Goal: Task Accomplishment & Management: Complete application form

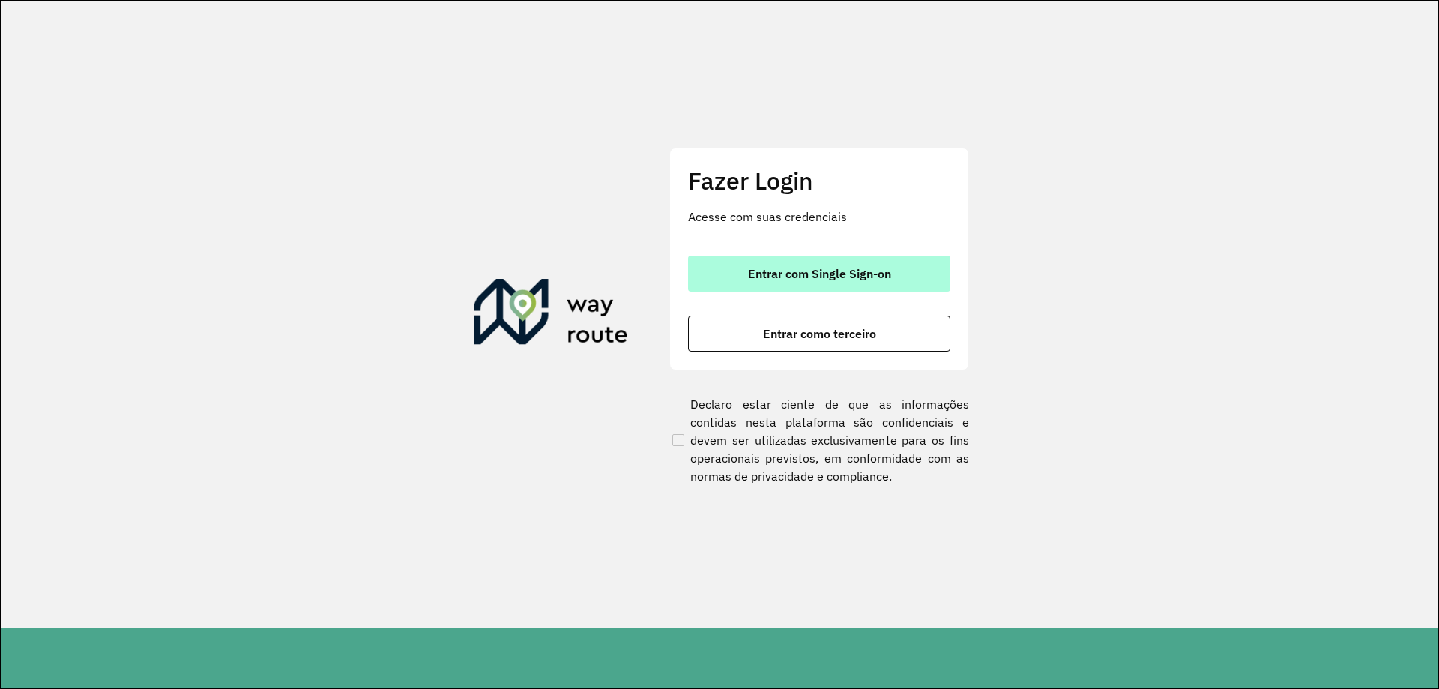
click at [915, 277] on button "Entrar com Single Sign-on" at bounding box center [819, 274] width 262 height 36
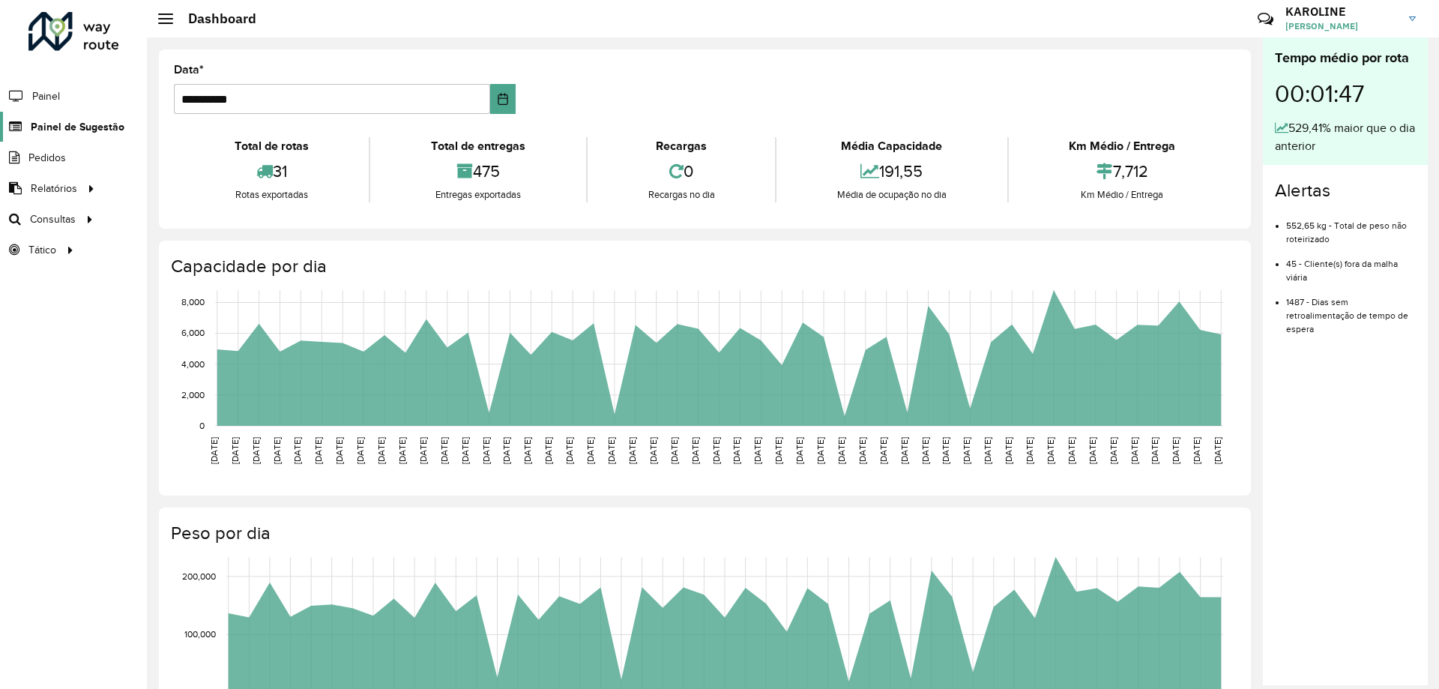
click at [115, 126] on span "Painel de Sugestão" at bounding box center [78, 127] width 94 height 16
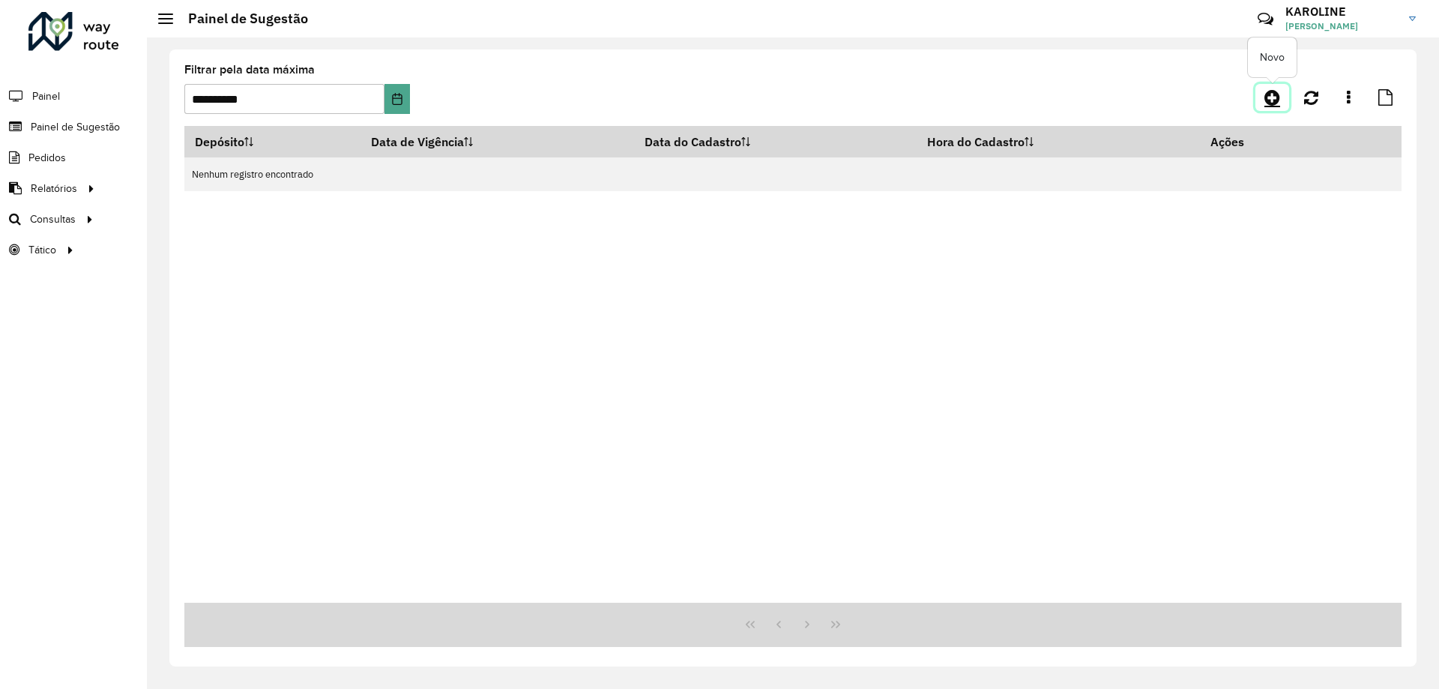
click at [1276, 97] on icon at bounding box center [1273, 97] width 16 height 18
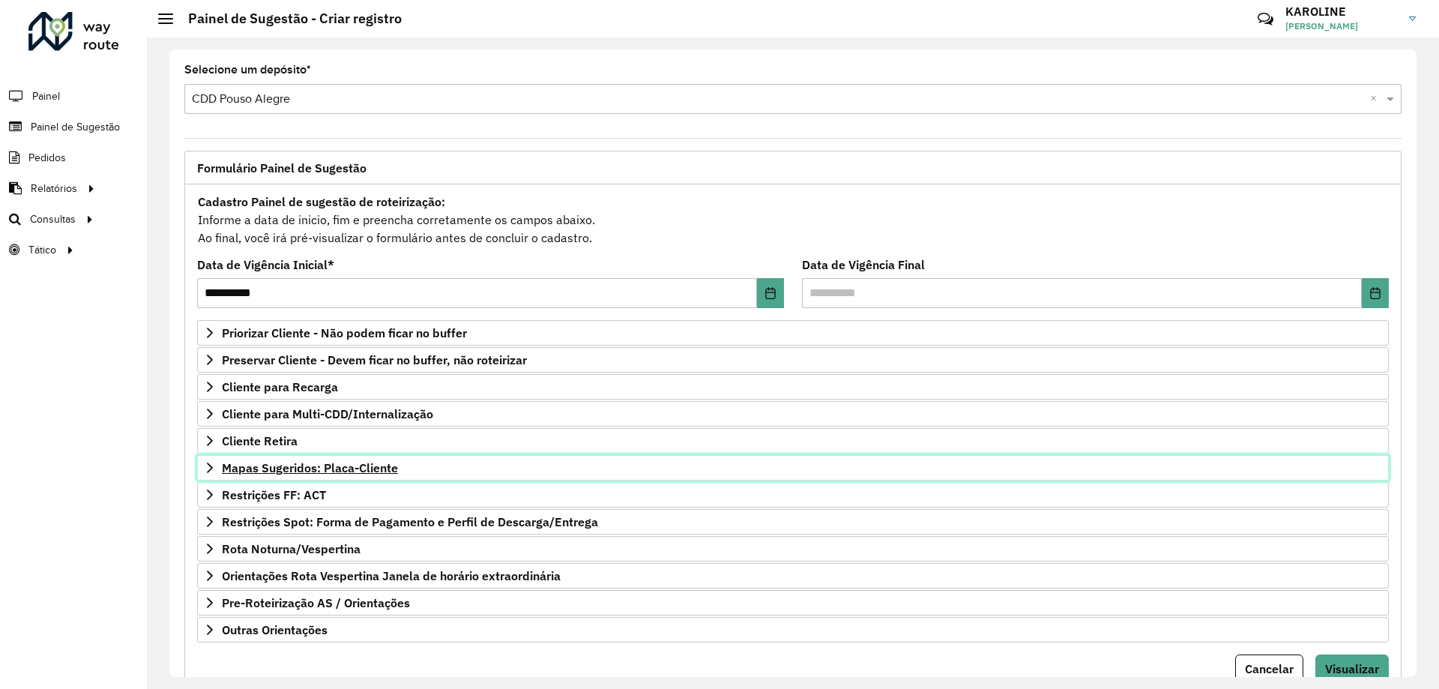
click at [353, 464] on span "Mapas Sugeridos: Placa-Cliente" at bounding box center [310, 468] width 176 height 12
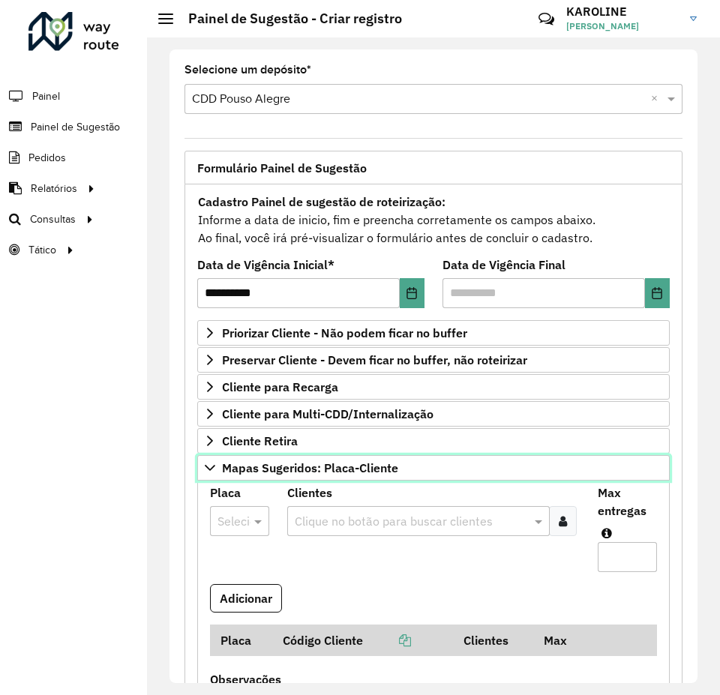
scroll to position [75, 0]
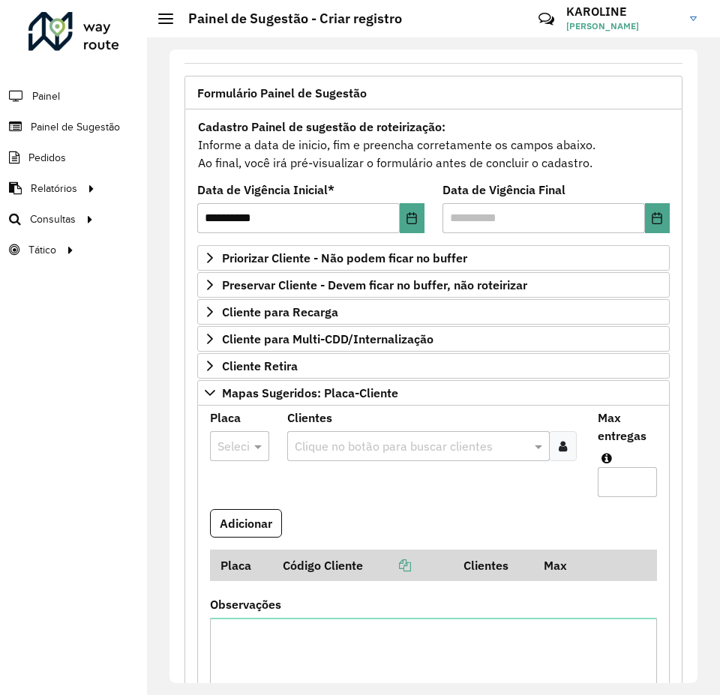
click at [238, 442] on div at bounding box center [239, 445] width 59 height 19
type input "***"
click at [237, 481] on div "JBS8I15" at bounding box center [239, 489] width 57 height 25
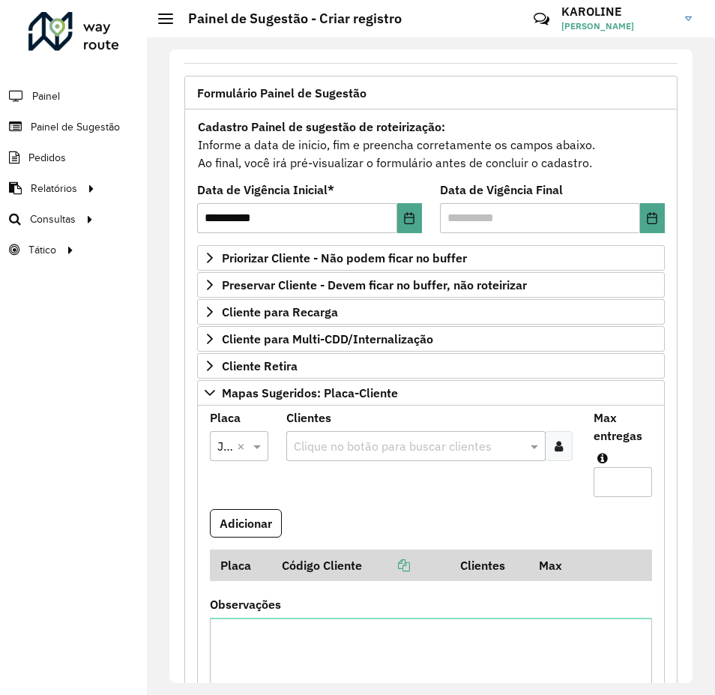
click at [511, 445] on input "text" at bounding box center [408, 447] width 236 height 18
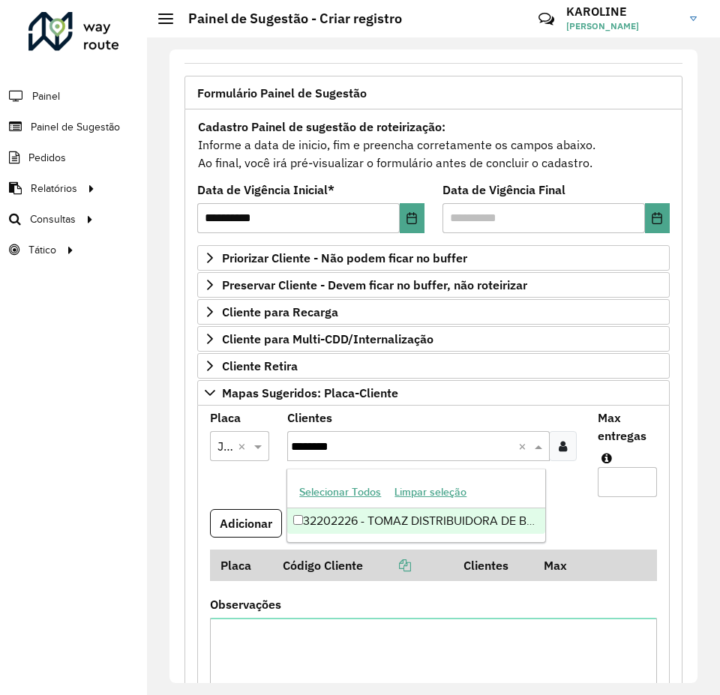
type input "********"
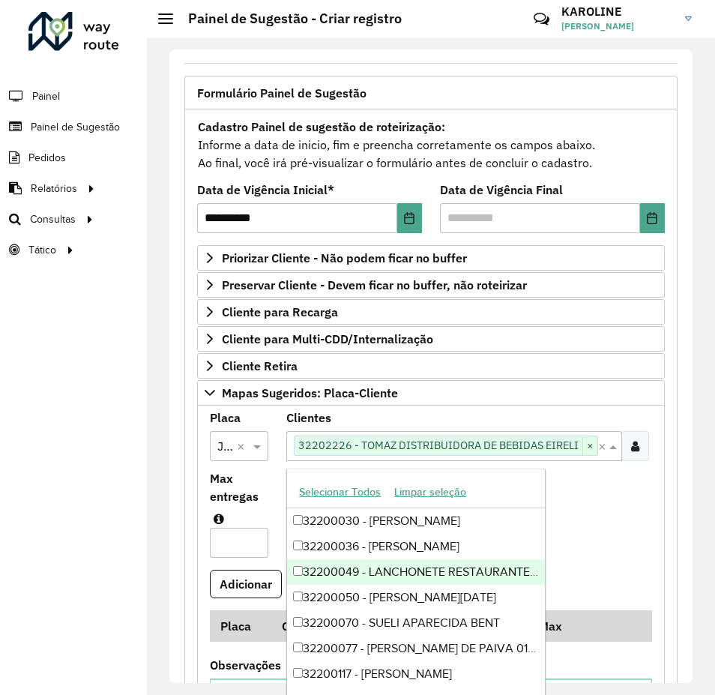
click at [663, 571] on div "**********" at bounding box center [430, 577] width 493 height 937
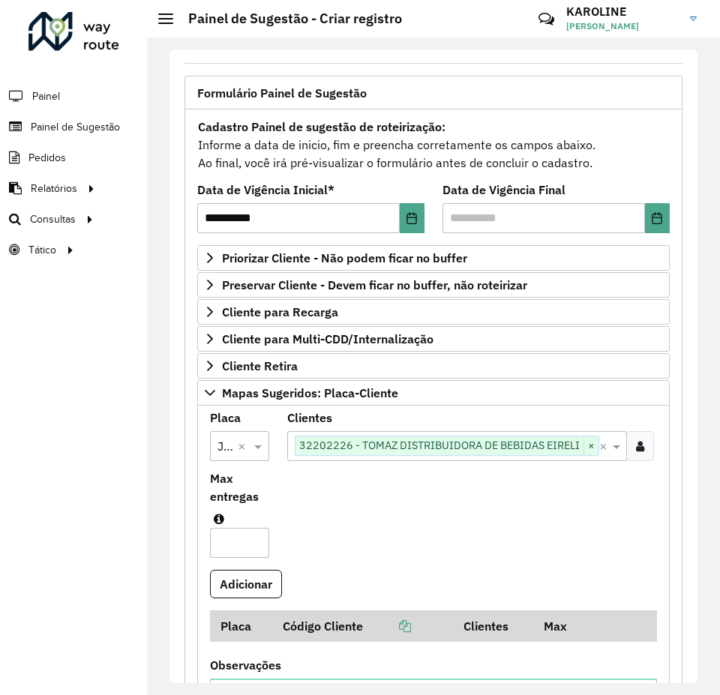
click at [239, 542] on input "Max entregas" at bounding box center [239, 543] width 59 height 30
type input "*"
click at [250, 592] on button "Adicionar" at bounding box center [246, 584] width 72 height 28
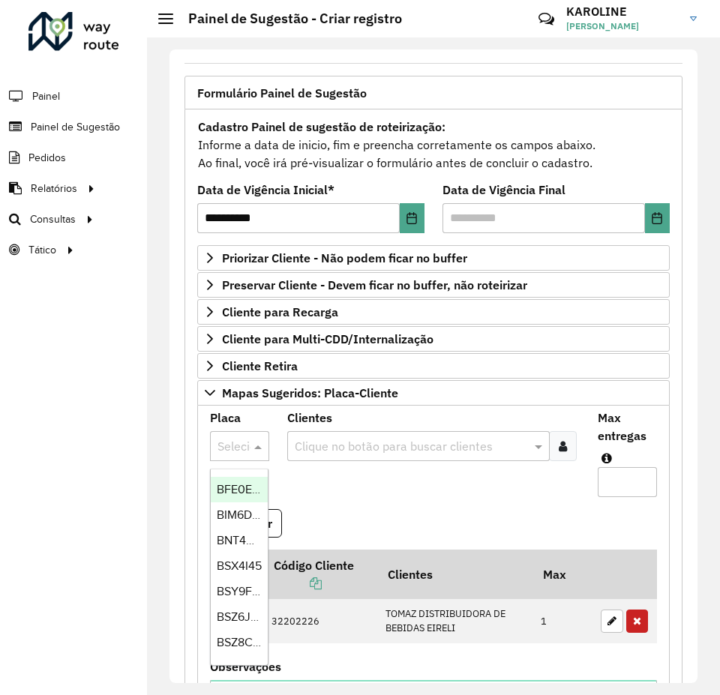
click at [230, 445] on input "text" at bounding box center [223, 447] width 13 height 18
type input "**"
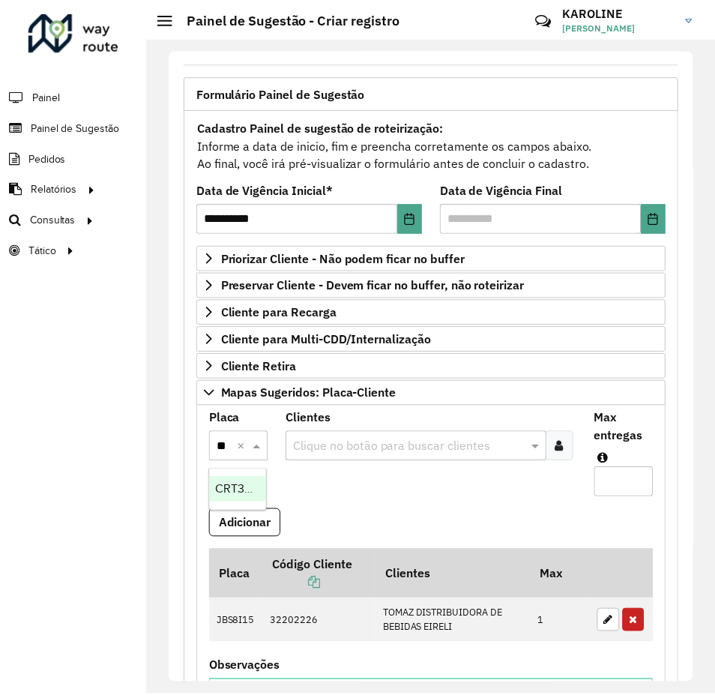
scroll to position [0, 0]
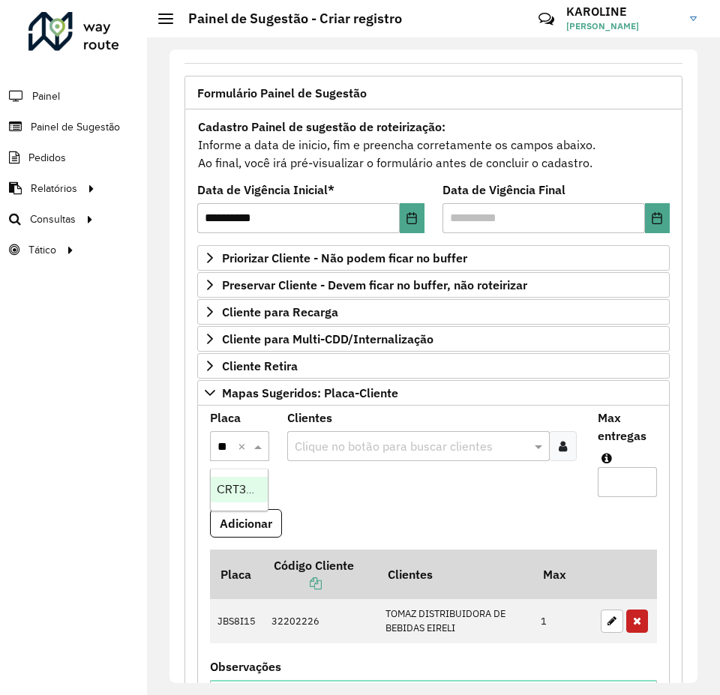
click at [237, 491] on span "CRT3D52" at bounding box center [242, 489] width 51 height 13
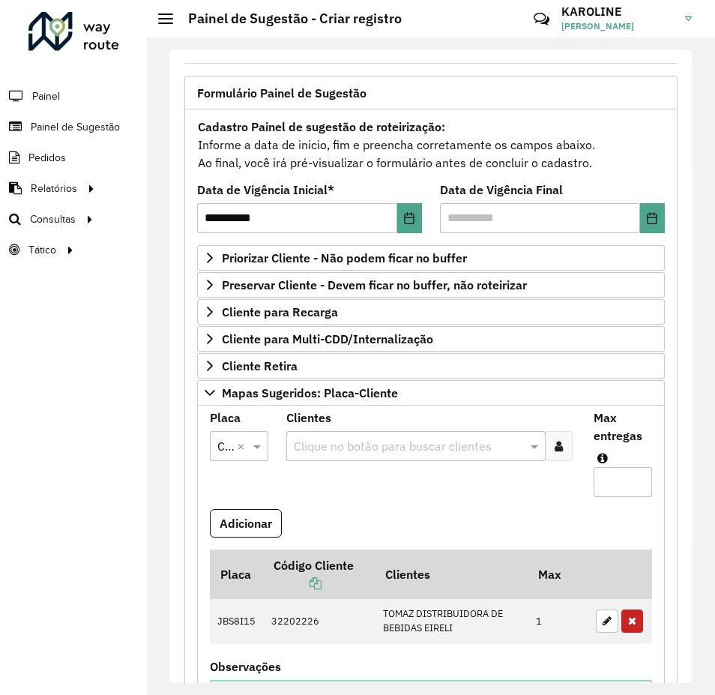
click at [367, 449] on input "text" at bounding box center [408, 447] width 236 height 18
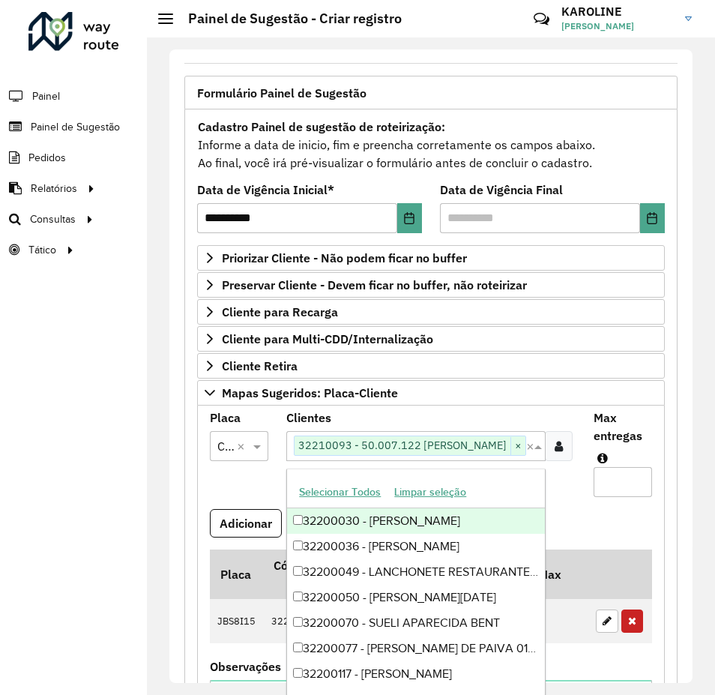
click at [535, 457] on div "Clique no botão para buscar clientes 32210093 - 50.007.122 [PERSON_NAME] × ×" at bounding box center [415, 446] width 259 height 30
click at [535, 455] on div "Clique no botão para buscar clientes 32210093 - 50.007.122 [PERSON_NAME] × ×" at bounding box center [415, 446] width 259 height 30
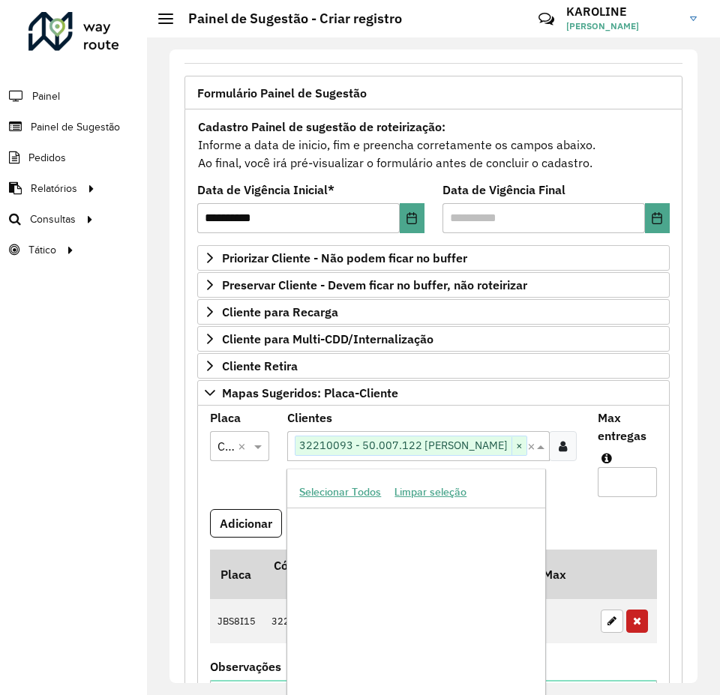
click at [535, 455] on div "Clique no botão para buscar clientes 32210093 - 50.007.122 [PERSON_NAME] × ×" at bounding box center [418, 446] width 262 height 30
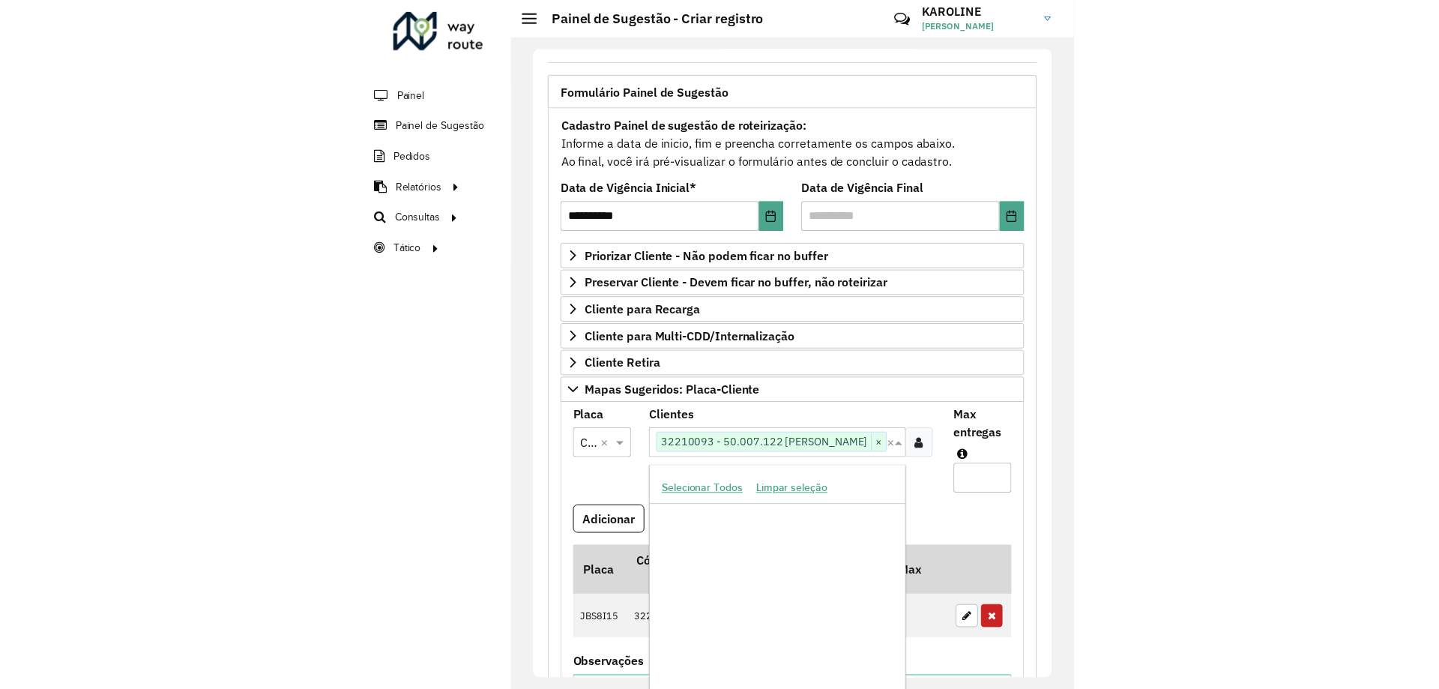
scroll to position [6984, 0]
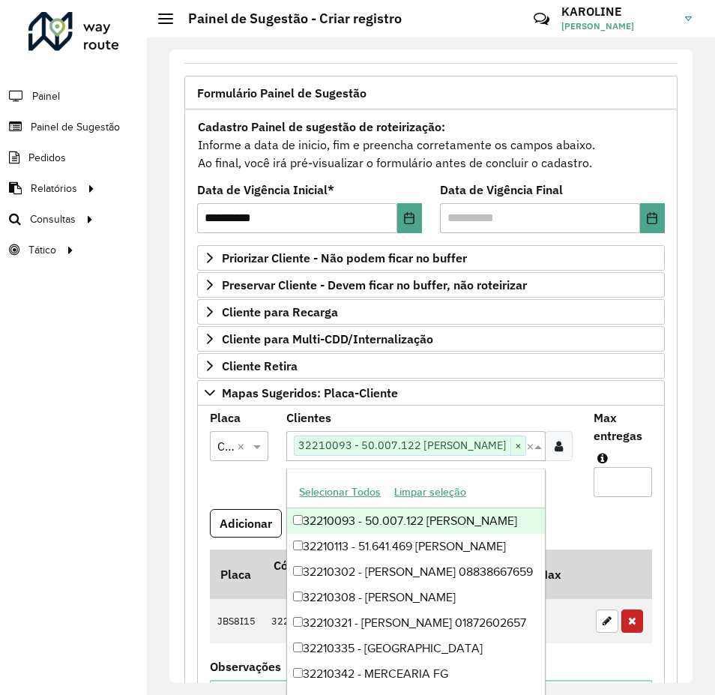
drag, startPoint x: 565, startPoint y: 499, endPoint x: 548, endPoint y: 469, distance: 33.9
click at [566, 499] on formly-field "Clientes Clique no botão para buscar clientes 32210093 - 50.007.122 [PERSON_NAM…" at bounding box center [430, 460] width 307 height 97
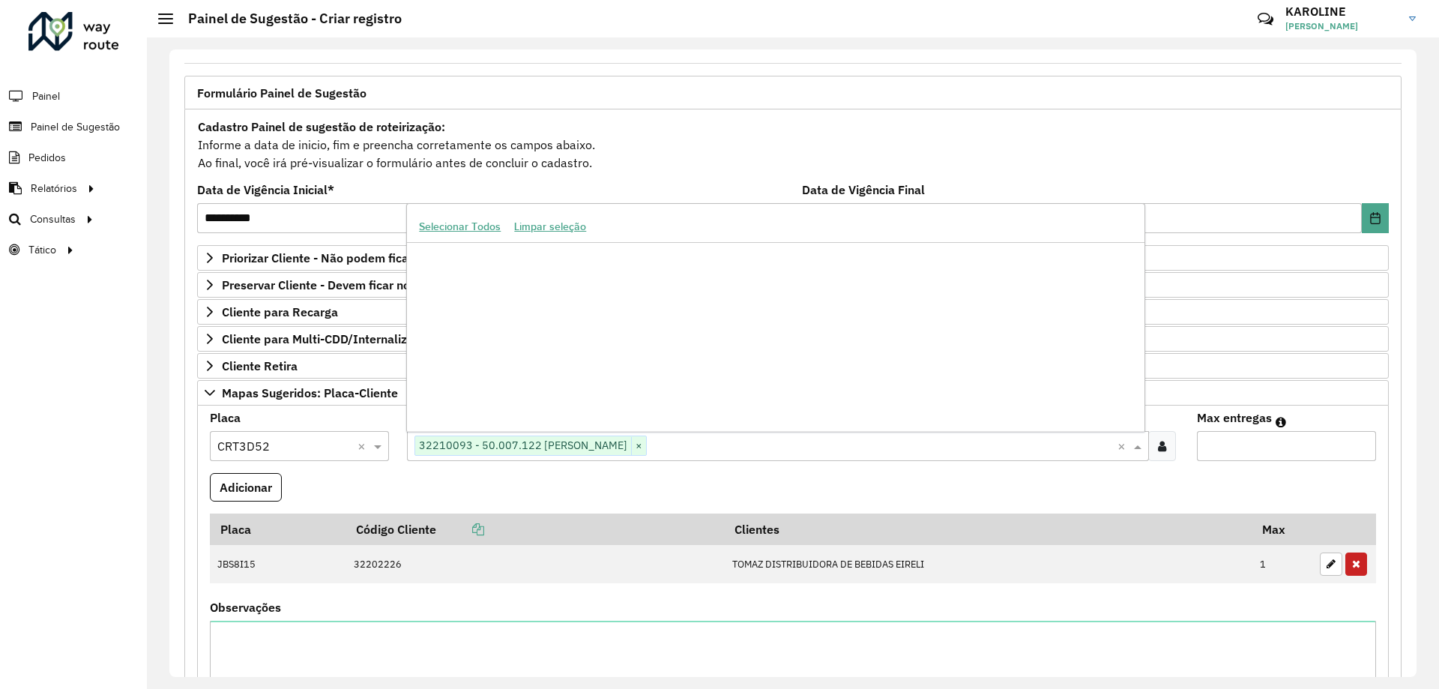
click at [680, 445] on input "text" at bounding box center [882, 447] width 470 height 18
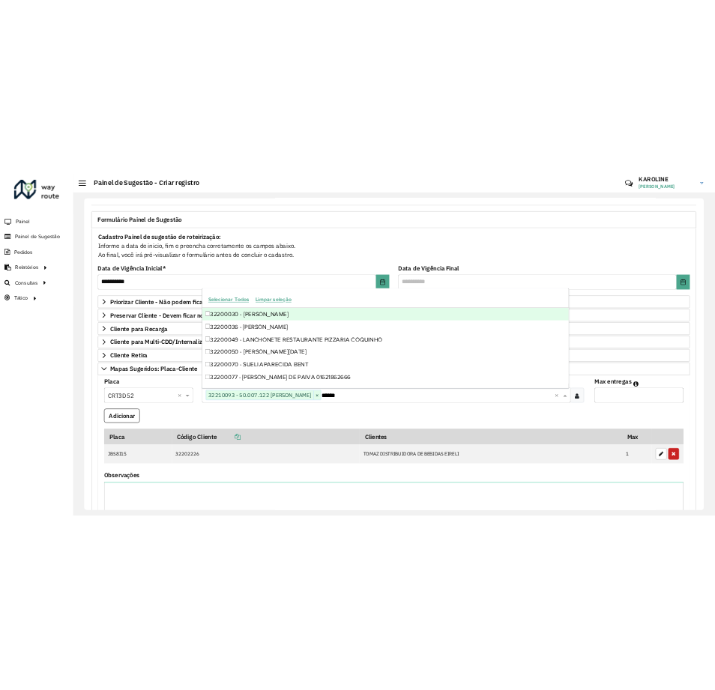
scroll to position [0, 0]
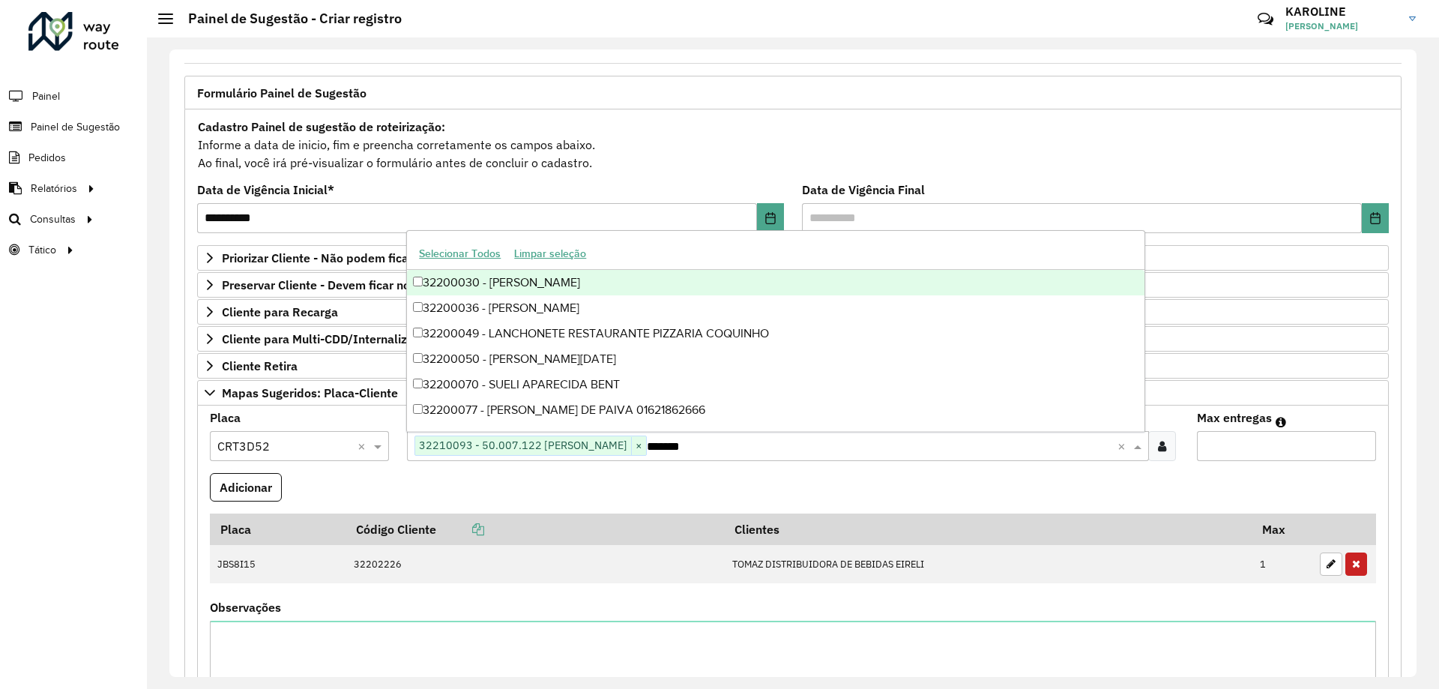
type input "********"
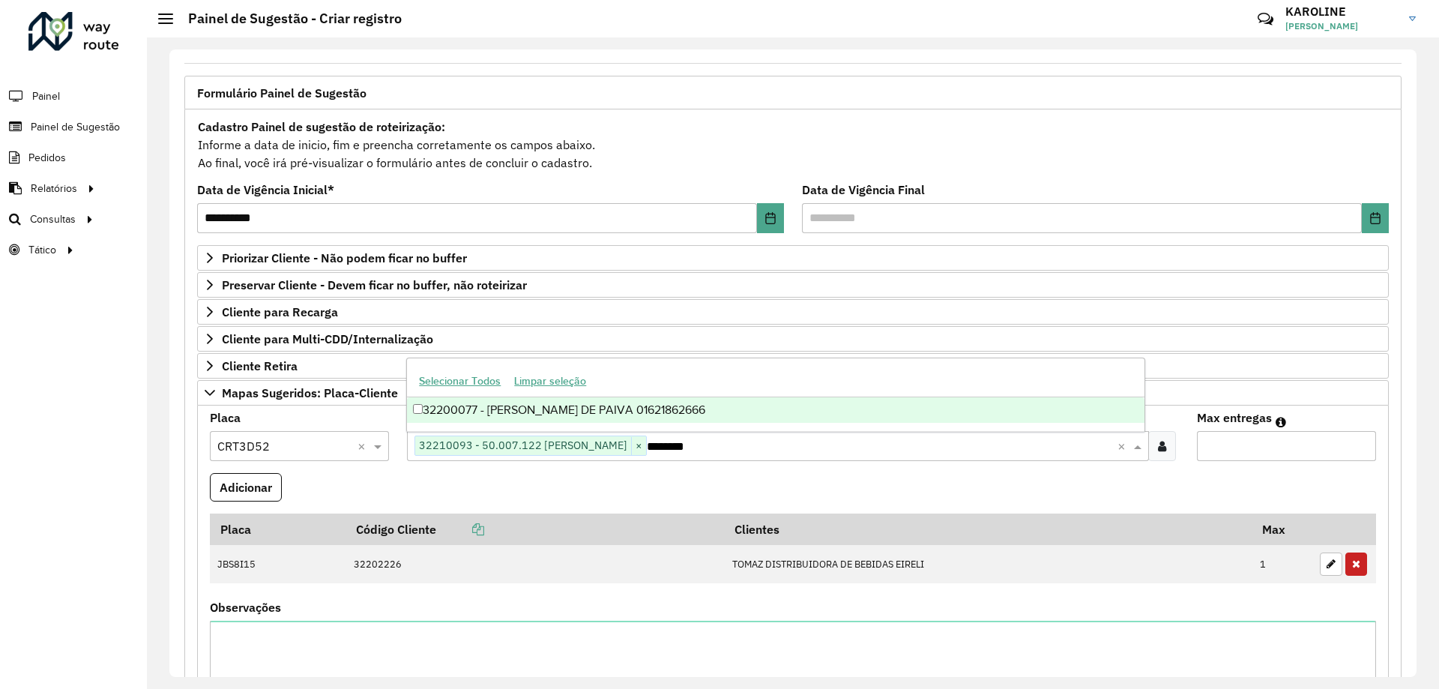
click at [410, 408] on div "32200077 - [PERSON_NAME] DE PAIVA 01621862666" at bounding box center [775, 409] width 737 height 25
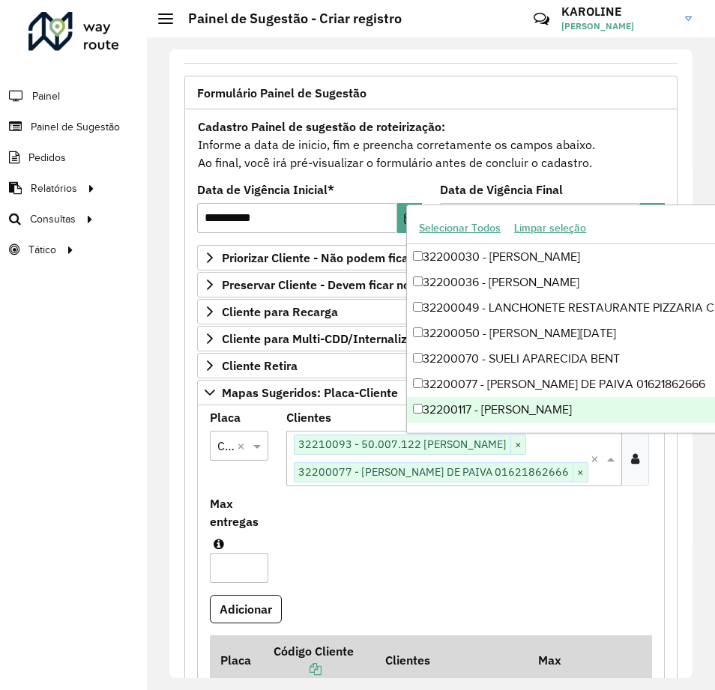
click at [589, 480] on div "Clique no botão para buscar clientes 32210093 - 50.007.122 [PERSON_NAME] × 3220…" at bounding box center [454, 458] width 336 height 55
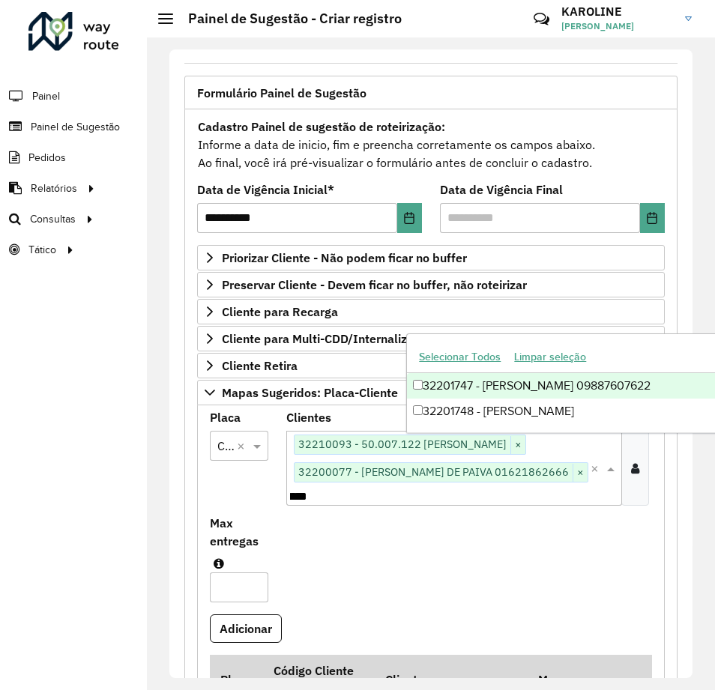
scroll to position [0, 40]
type input "********"
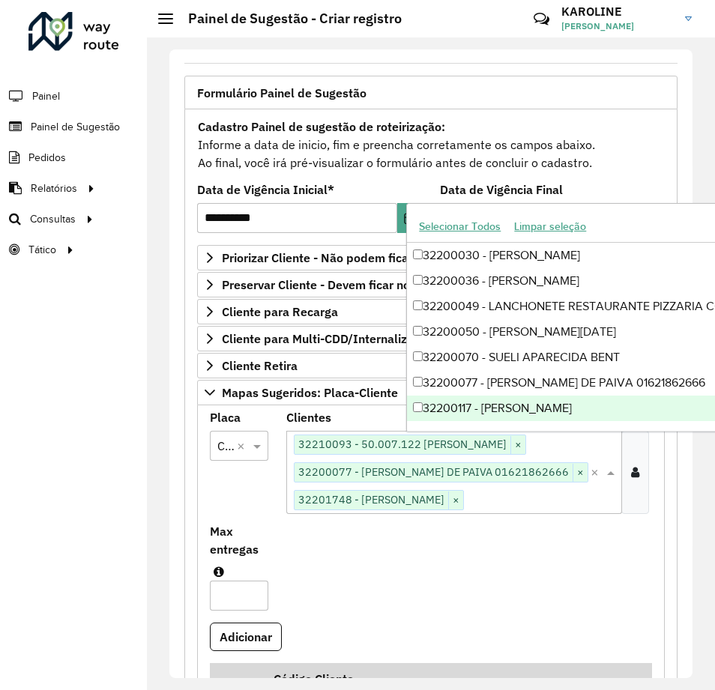
scroll to position [0, 0]
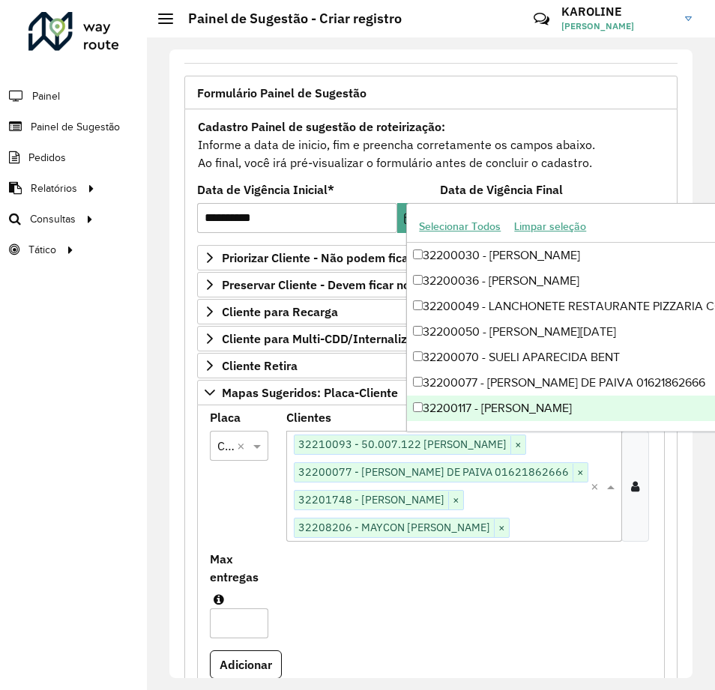
click at [605, 530] on div "Clique no botão para buscar clientes 32210093 - 50.007.122 [PERSON_NAME] × 3220…" at bounding box center [454, 487] width 336 height 112
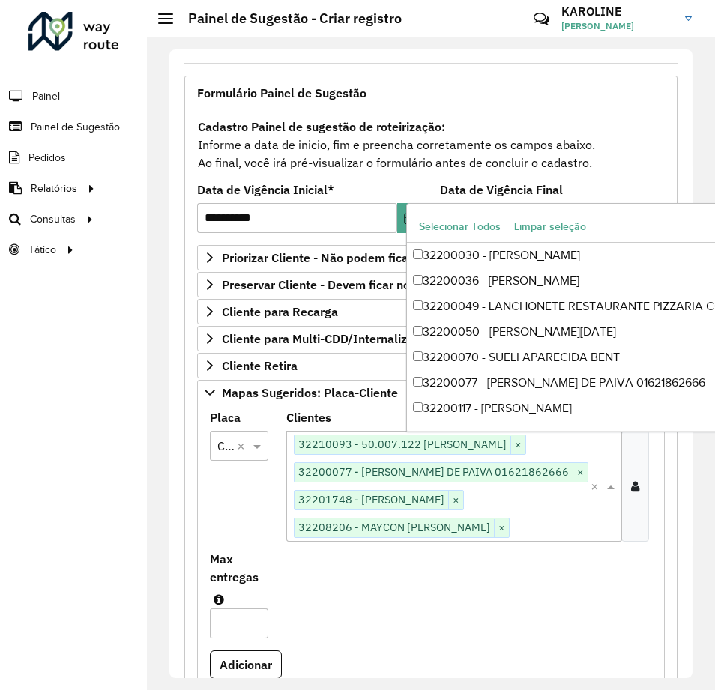
scroll to position [0, 19]
click at [605, 530] on div "Clique no botão para buscar clientes 32210093 - 50.007.122 [PERSON_NAME] × 3220…" at bounding box center [454, 487] width 336 height 112
drag, startPoint x: 612, startPoint y: 623, endPoint x: 654, endPoint y: 455, distance: 173.3
click at [612, 620] on formly-group "Placa Selecione uma opção × CRT3D52 × Clientes Clique no botão para buscar clie…" at bounding box center [431, 686] width 460 height 549
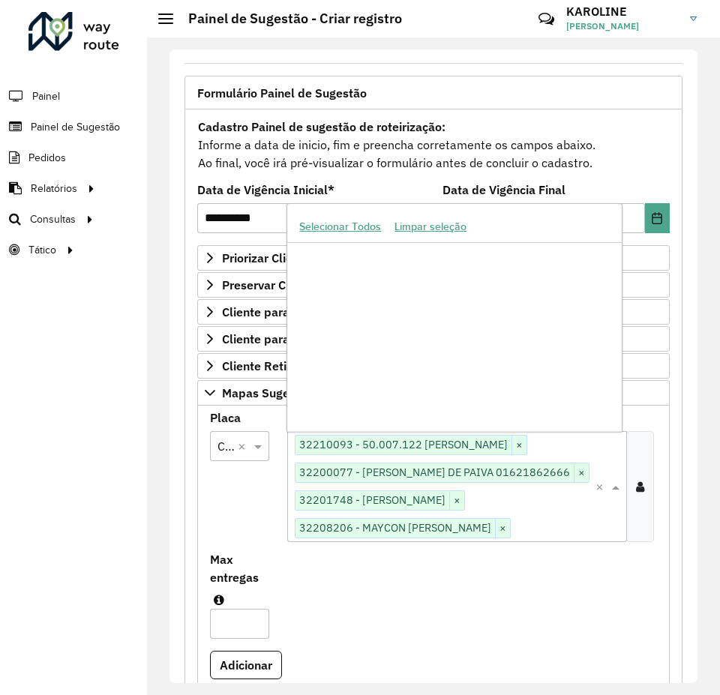
click at [613, 533] on div "Clique no botão para buscar clientes 32210093 - 50.007.122 [PERSON_NAME] × 3220…" at bounding box center [457, 487] width 340 height 112
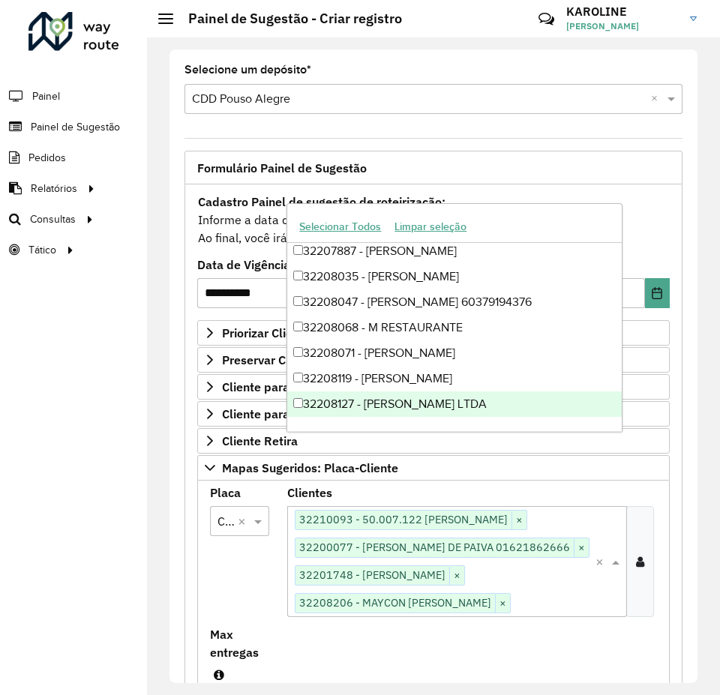
click at [604, 578] on div "Clique no botão para buscar clientes 32210093 - 50.007.122 [PERSON_NAME] × 3220…" at bounding box center [457, 562] width 340 height 112
click at [611, 599] on div "Clique no botão para buscar clientes 32210093 - 50.007.122 [PERSON_NAME] × 3220…" at bounding box center [457, 562] width 340 height 112
click at [597, 605] on div "Clique no botão para buscar clientes 32210093 - 50.007.122 [PERSON_NAME] × 3220…" at bounding box center [457, 562] width 340 height 112
click at [519, 571] on div "Clique no botão para buscar clientes 32210093 - 50.007.122 [PERSON_NAME] × 3220…" at bounding box center [441, 562] width 308 height 112
click at [515, 580] on div "Clique no botão para buscar clientes 32210093 - 50.007.122 [PERSON_NAME] × 3220…" at bounding box center [441, 562] width 308 height 112
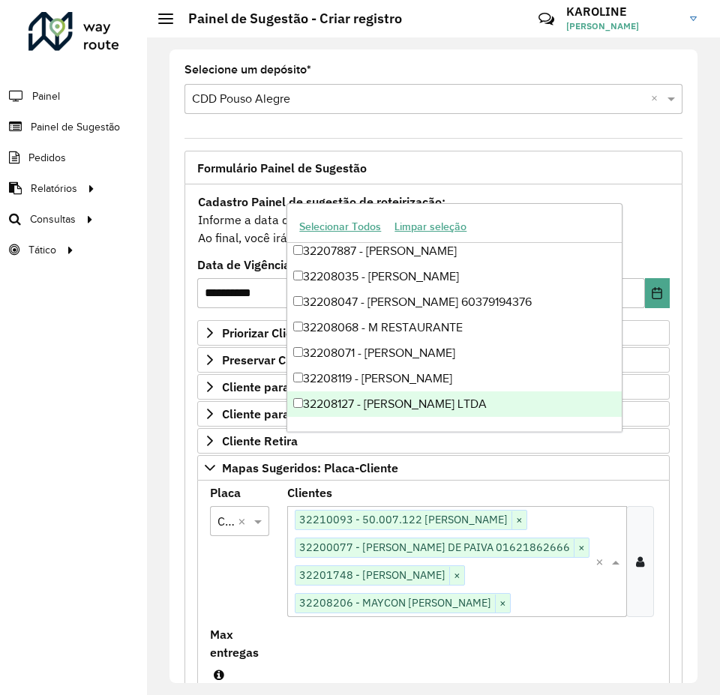
click at [605, 594] on div "Clique no botão para buscar clientes 32210093 - 50.007.122 [PERSON_NAME] × 3220…" at bounding box center [457, 562] width 340 height 112
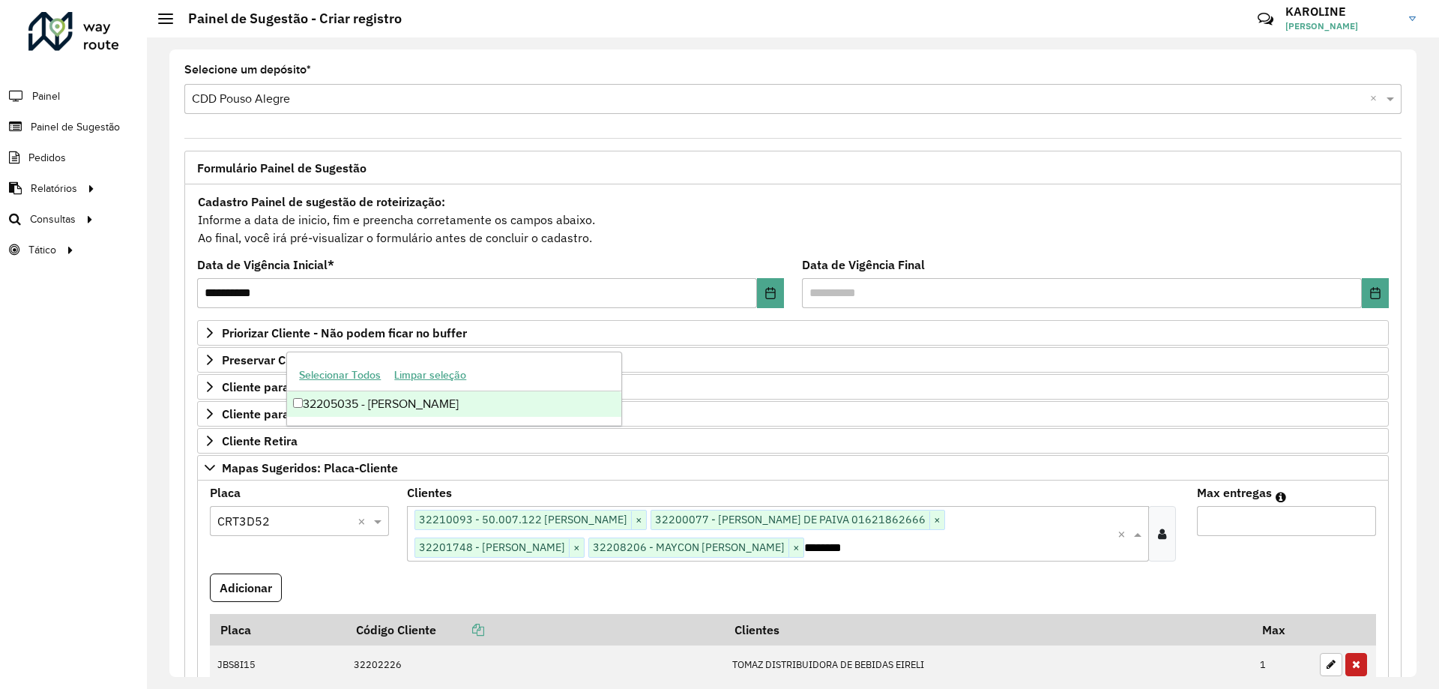
type input "********"
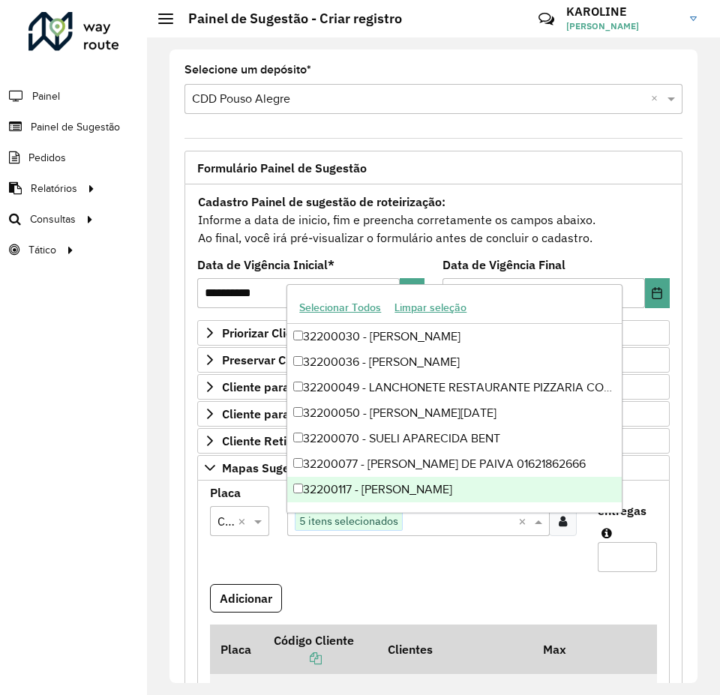
click at [406, 526] on input "text" at bounding box center [459, 522] width 112 height 18
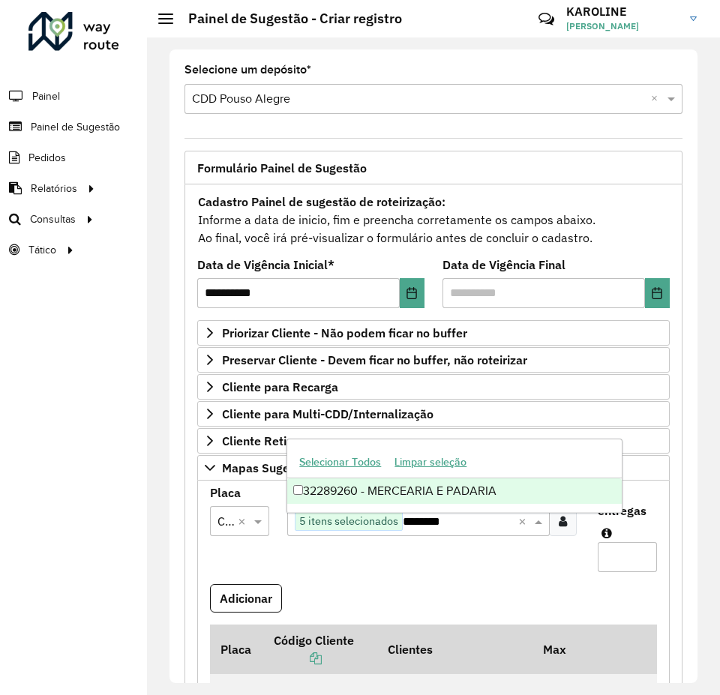
type input "********"
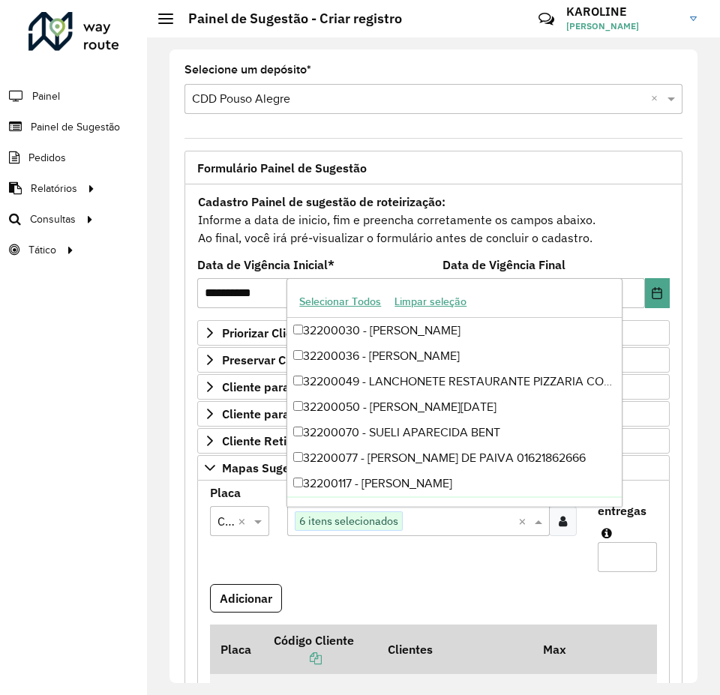
click at [458, 525] on input "text" at bounding box center [459, 522] width 112 height 18
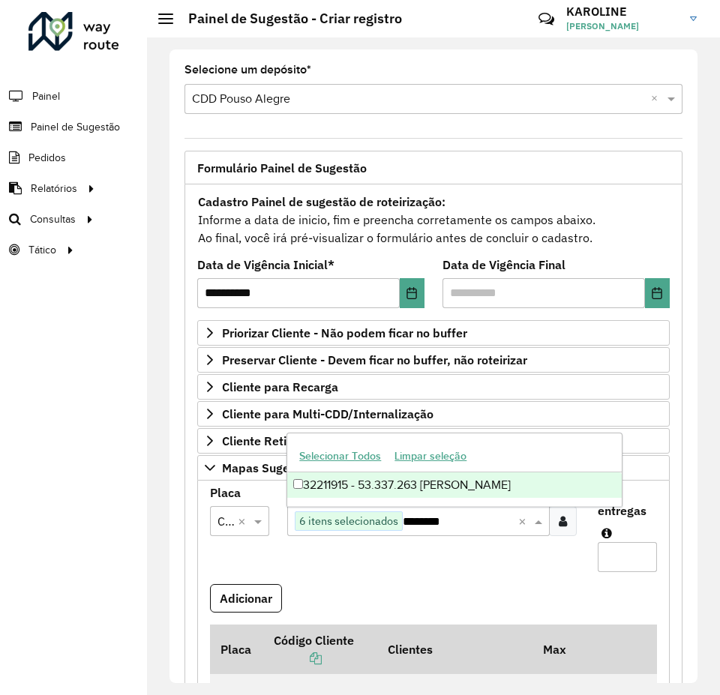
type input "********"
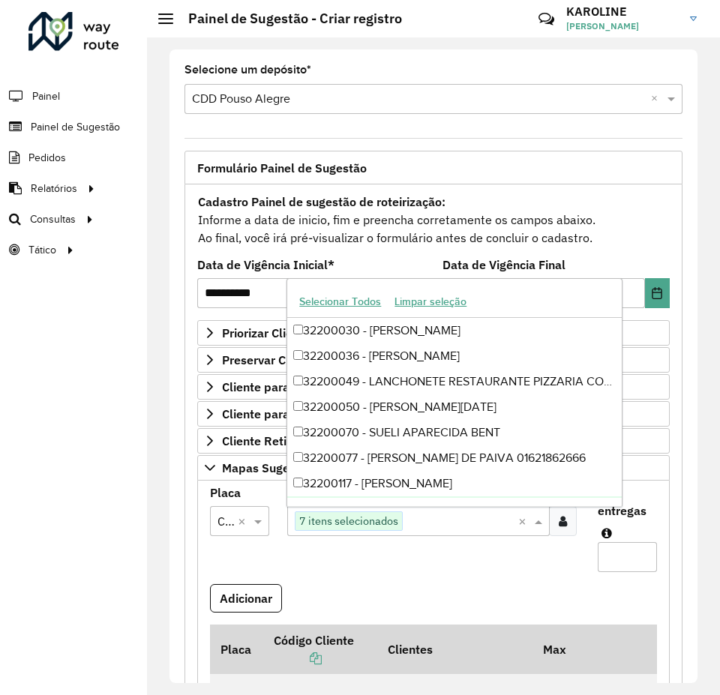
click at [427, 517] on input "text" at bounding box center [459, 522] width 112 height 18
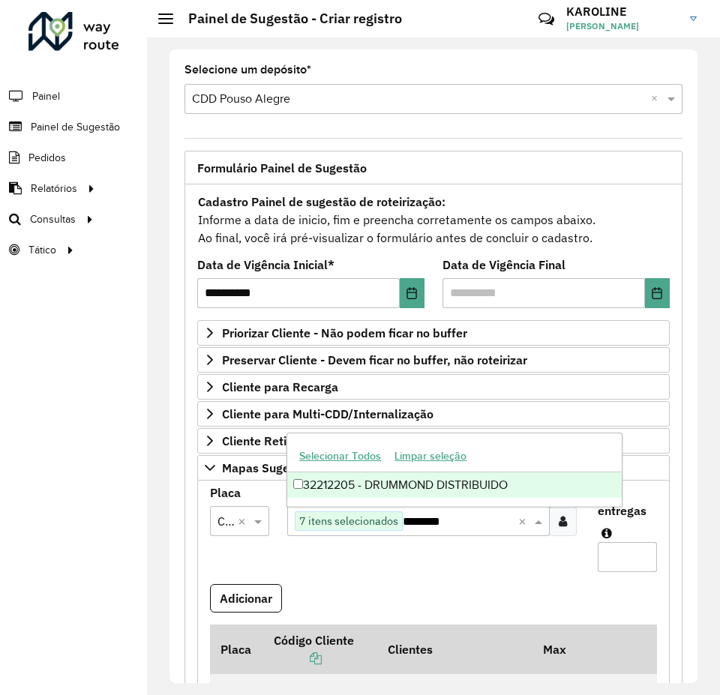
type input "********"
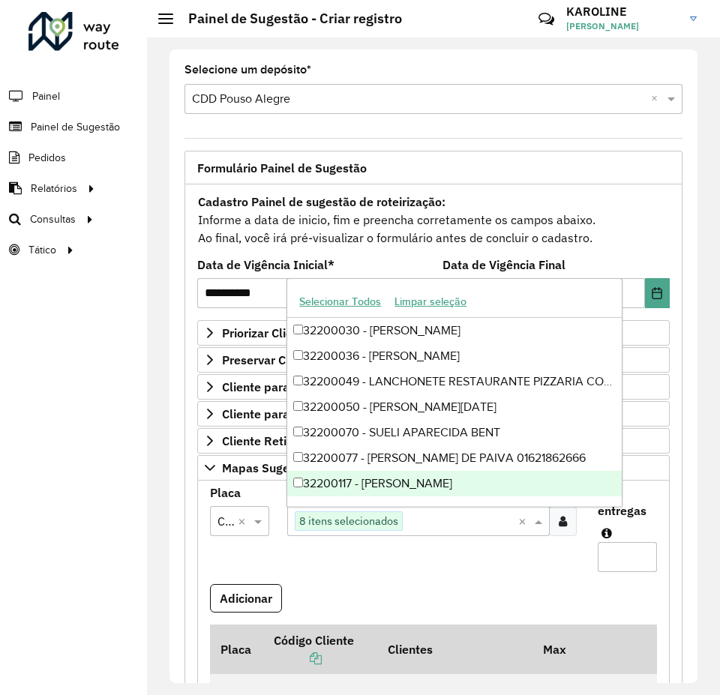
click at [633, 552] on input "Max entregas" at bounding box center [627, 557] width 59 height 30
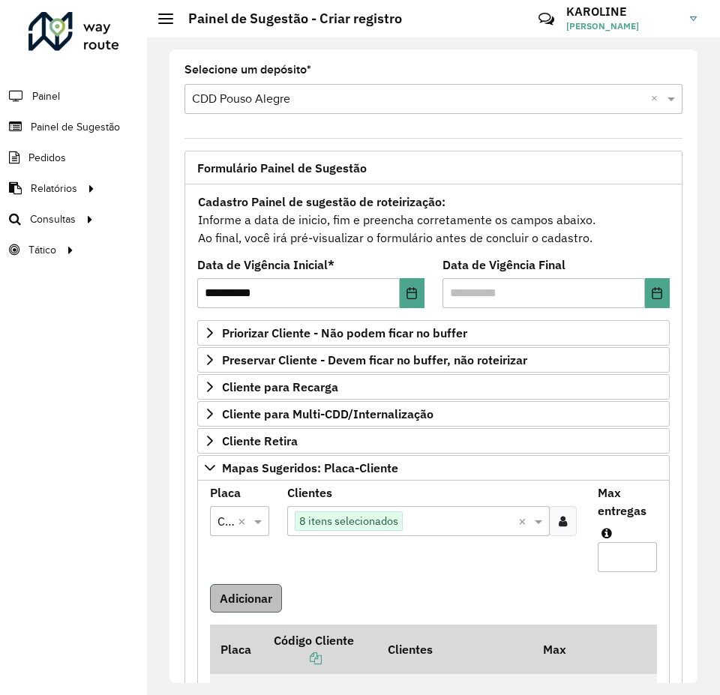
type input "*"
click at [259, 604] on button "Adicionar" at bounding box center [246, 598] width 72 height 28
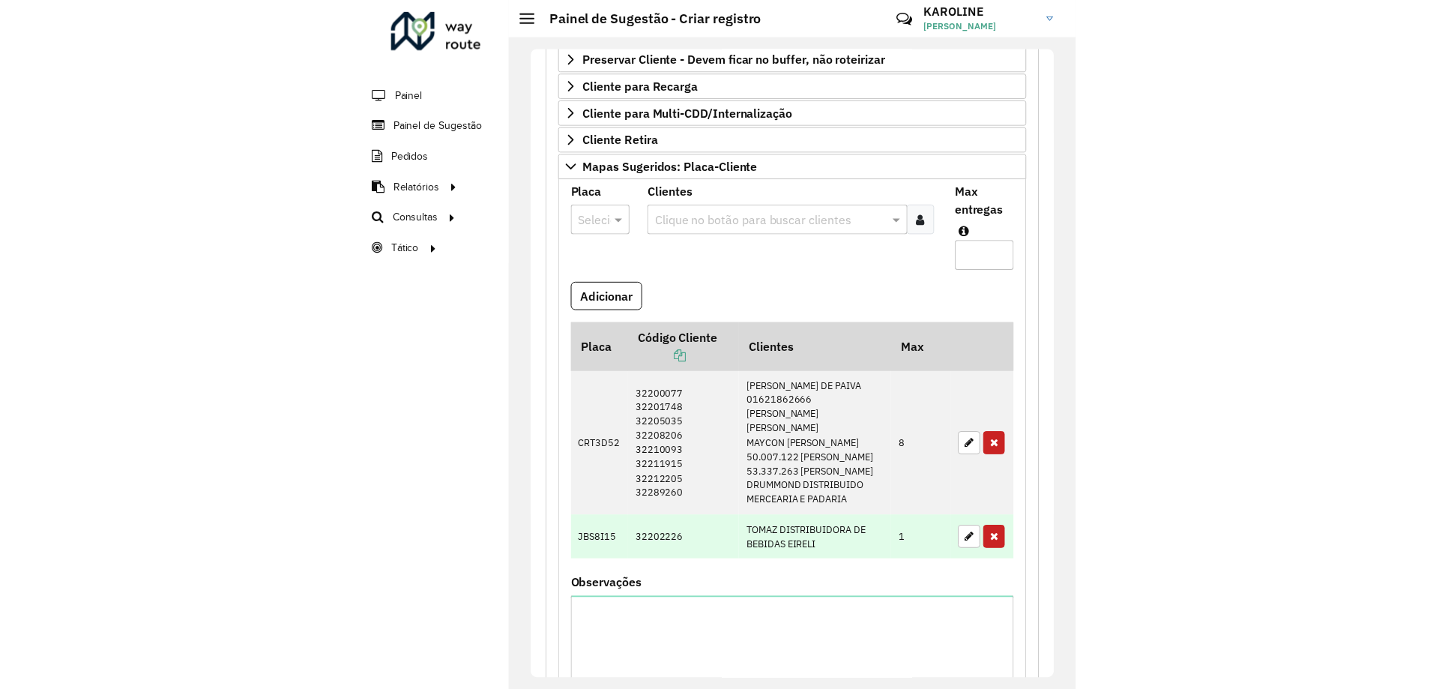
scroll to position [450, 0]
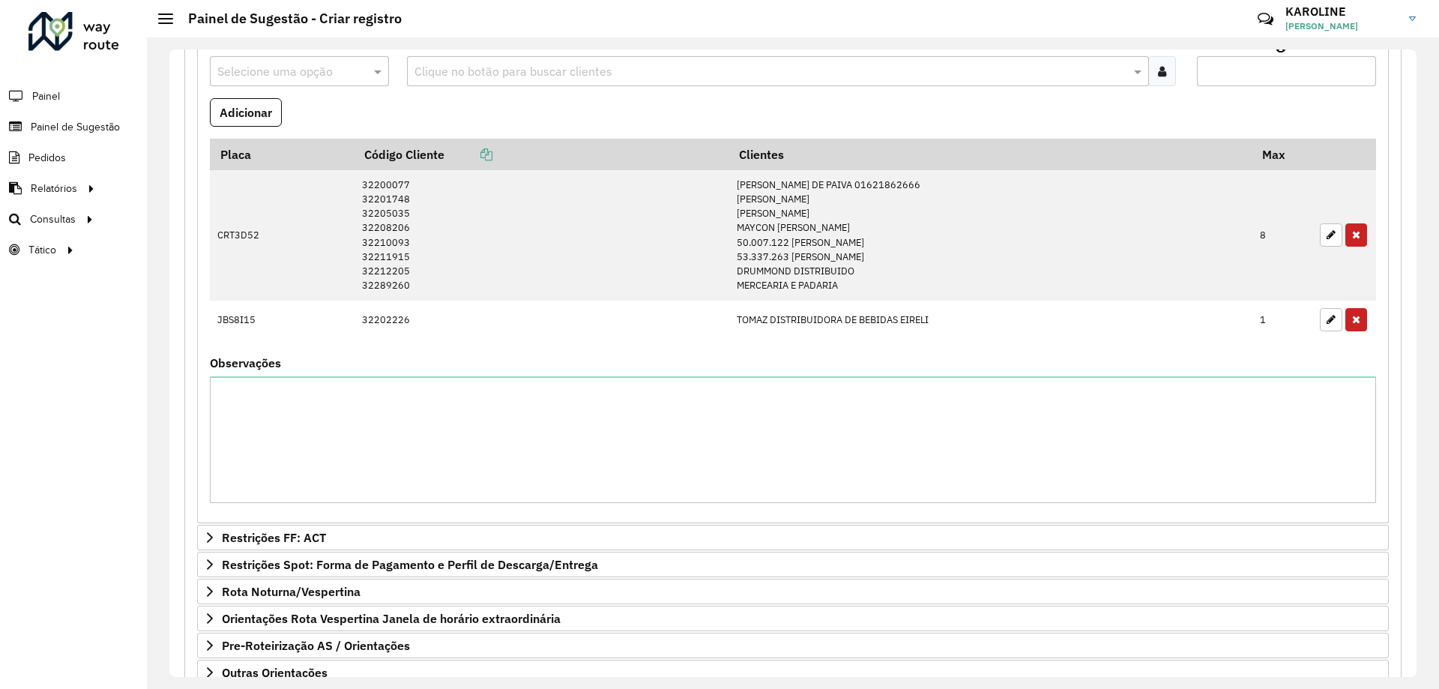
click at [137, 544] on div "Roteirizador AmbevTech Painel Painel de Sugestão Pedidos Relatórios Clientes Cl…" at bounding box center [73, 344] width 147 height 689
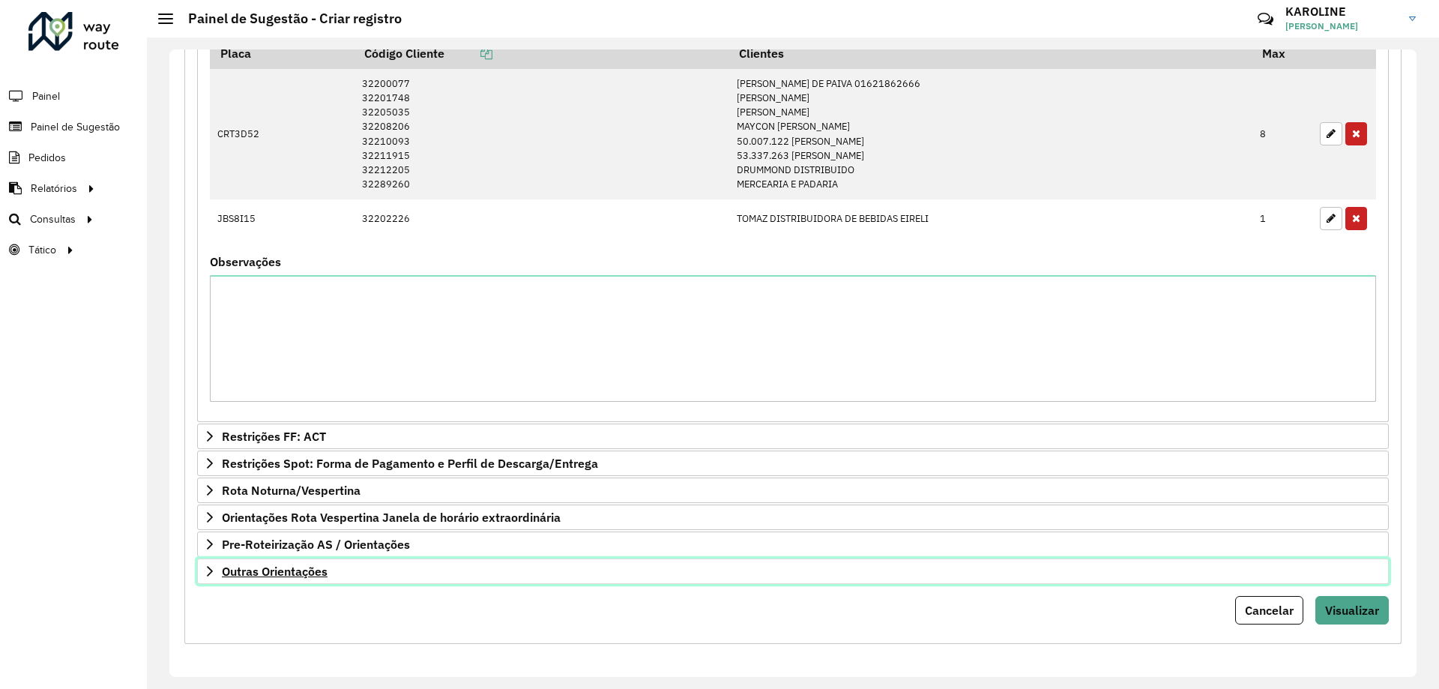
click at [325, 580] on link "Outras Orientações" at bounding box center [793, 571] width 1192 height 25
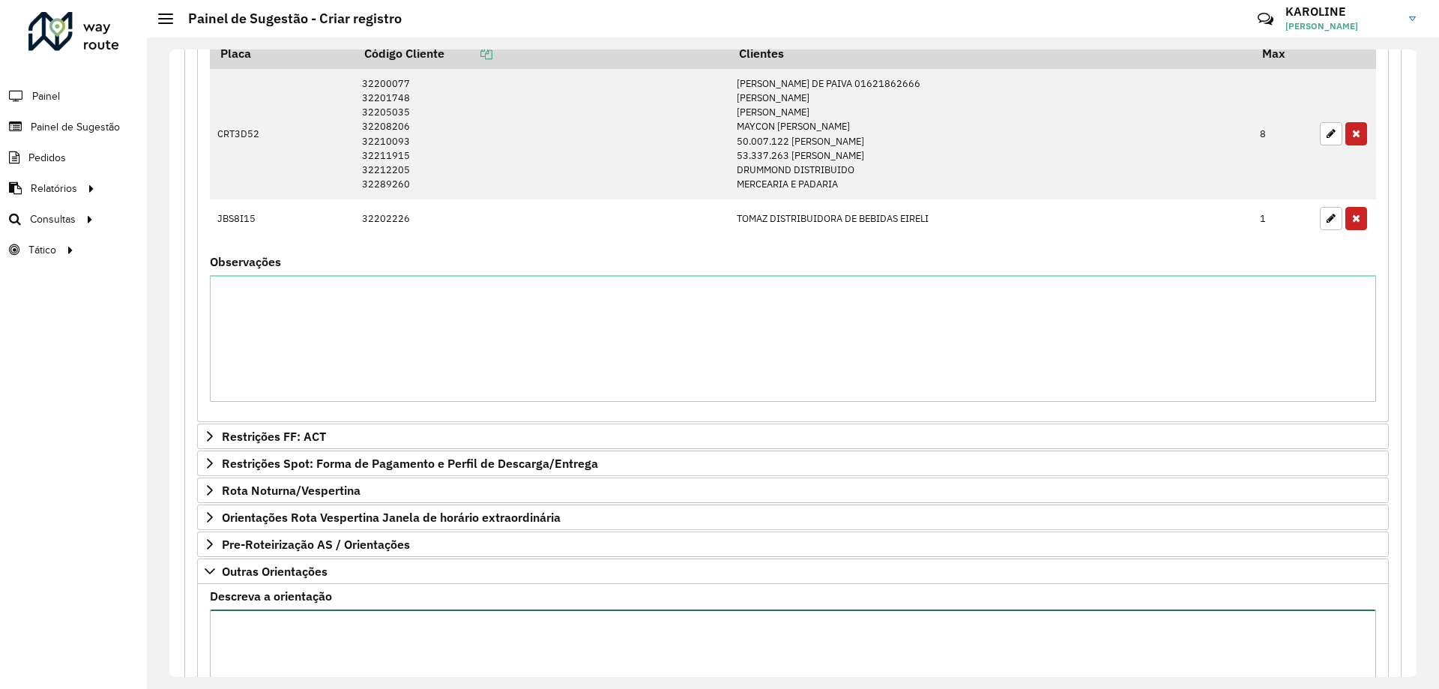
click at [300, 621] on textarea "Descreva a orientação" at bounding box center [793, 673] width 1167 height 127
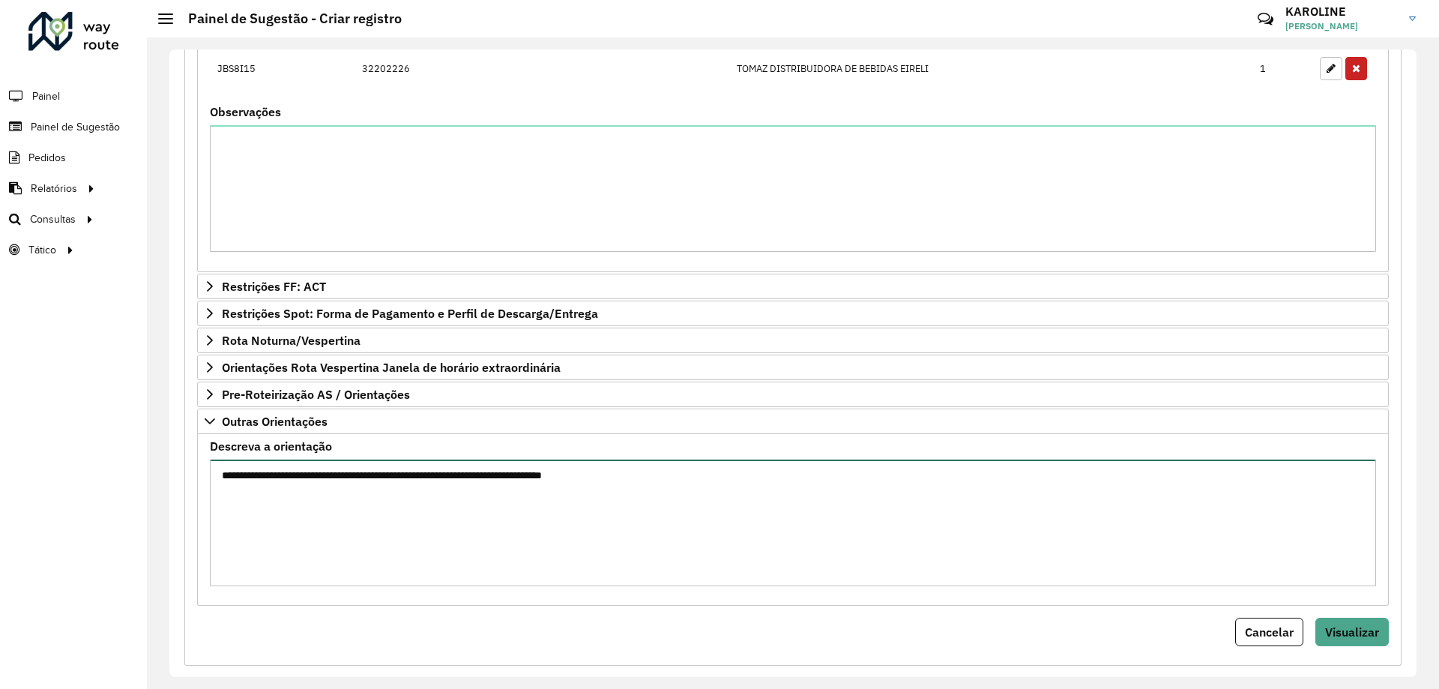
click at [572, 509] on textarea "**********" at bounding box center [793, 523] width 1167 height 127
click at [688, 502] on textarea "**********" at bounding box center [793, 523] width 1167 height 127
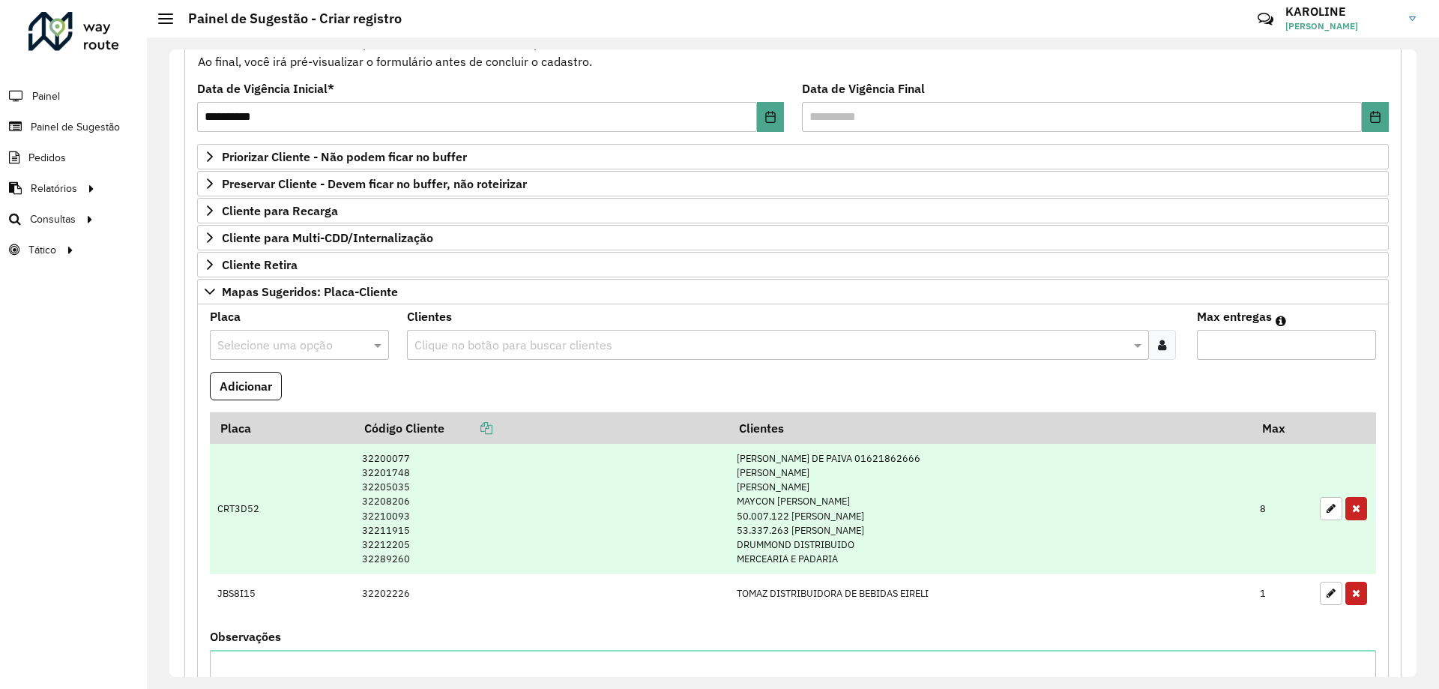
scroll to position [0, 0]
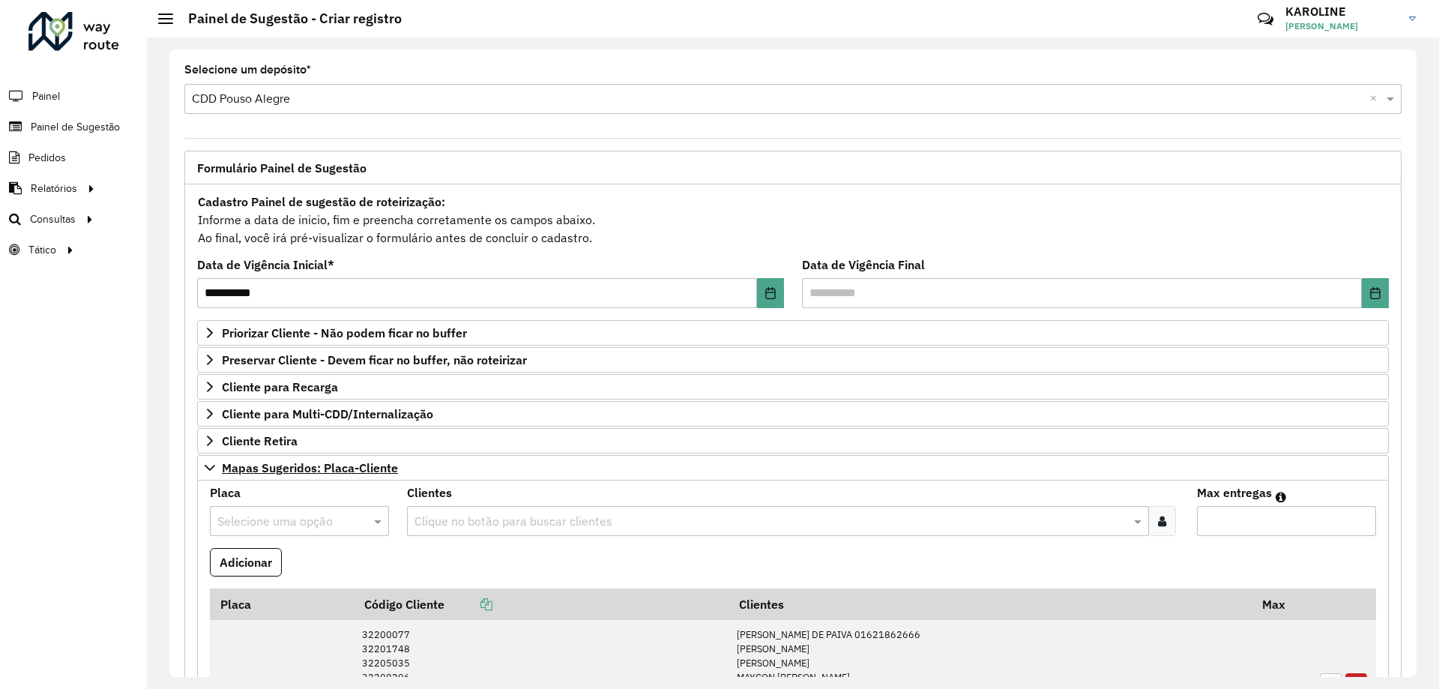
type textarea "**********"
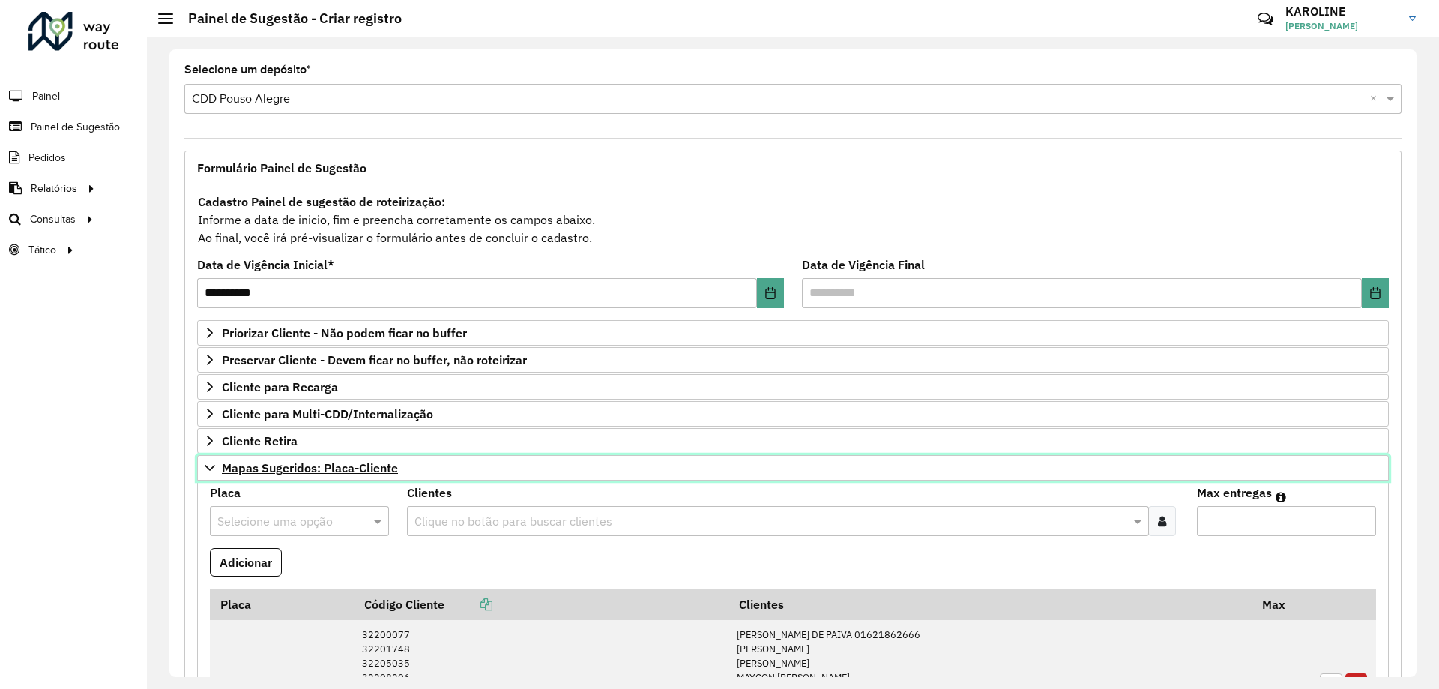
click at [213, 471] on icon at bounding box center [210, 468] width 12 height 12
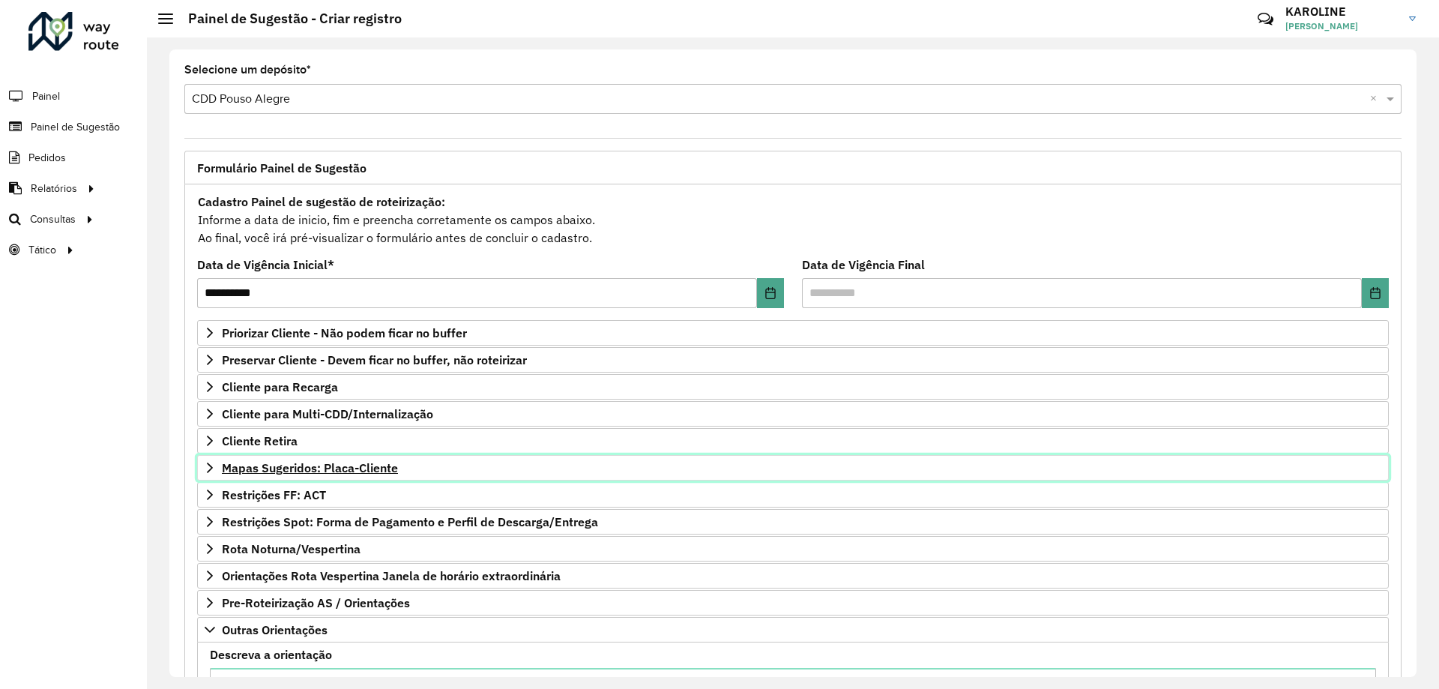
click at [398, 458] on link "Mapas Sugeridos: Placa-Cliente" at bounding box center [793, 467] width 1192 height 25
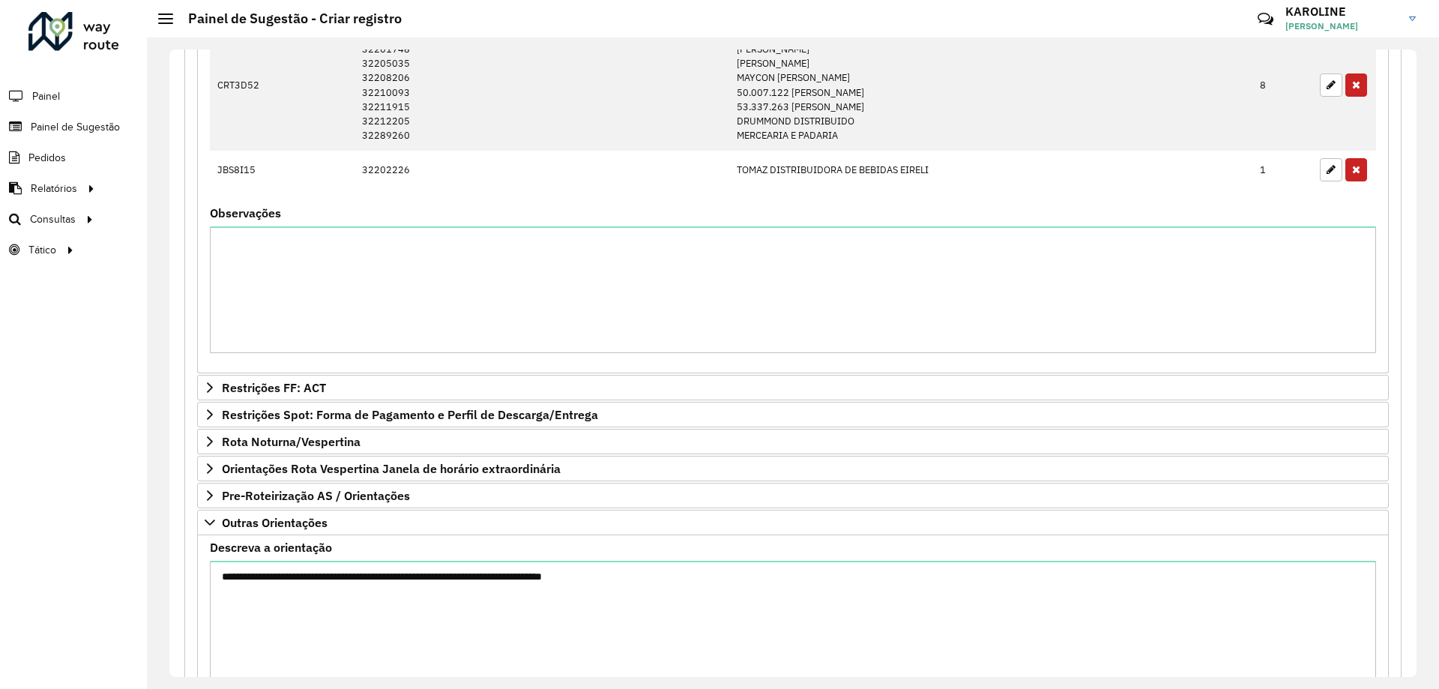
scroll to position [723, 0]
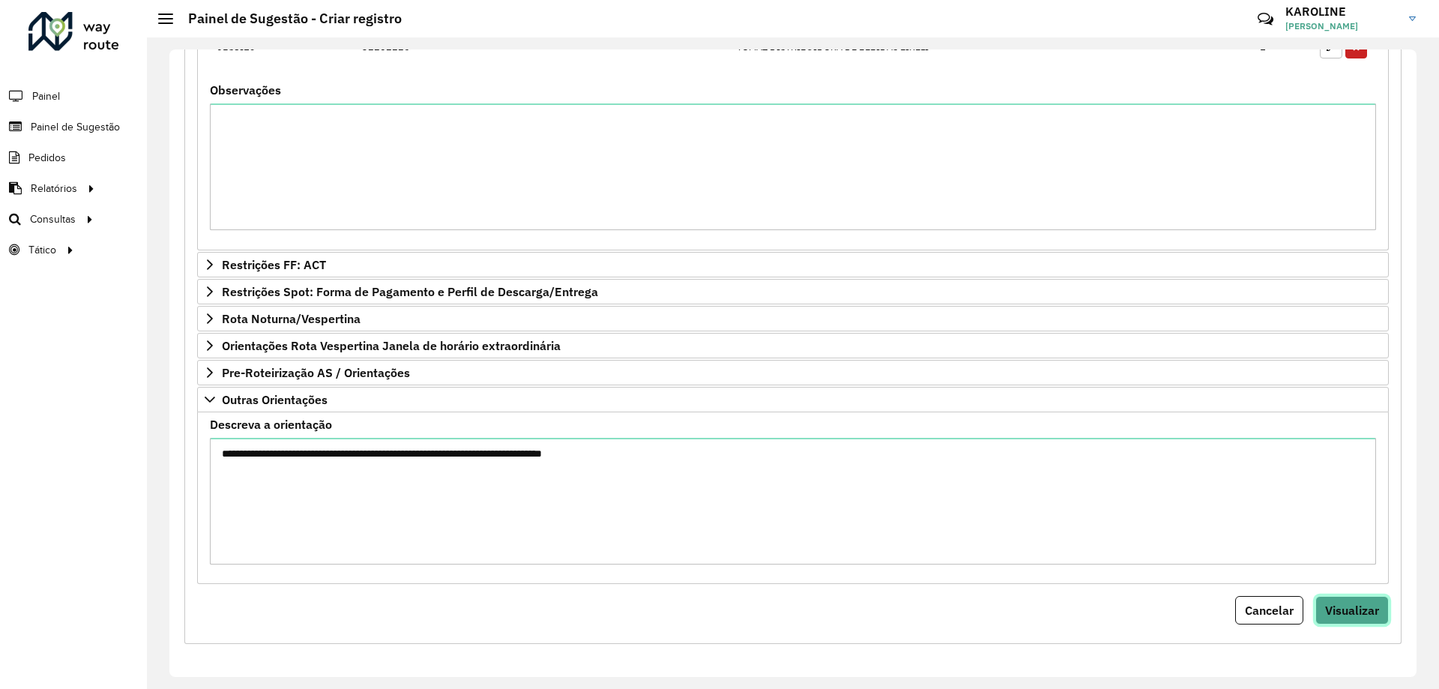
click at [1346, 608] on span "Visualizar" at bounding box center [1352, 610] width 54 height 15
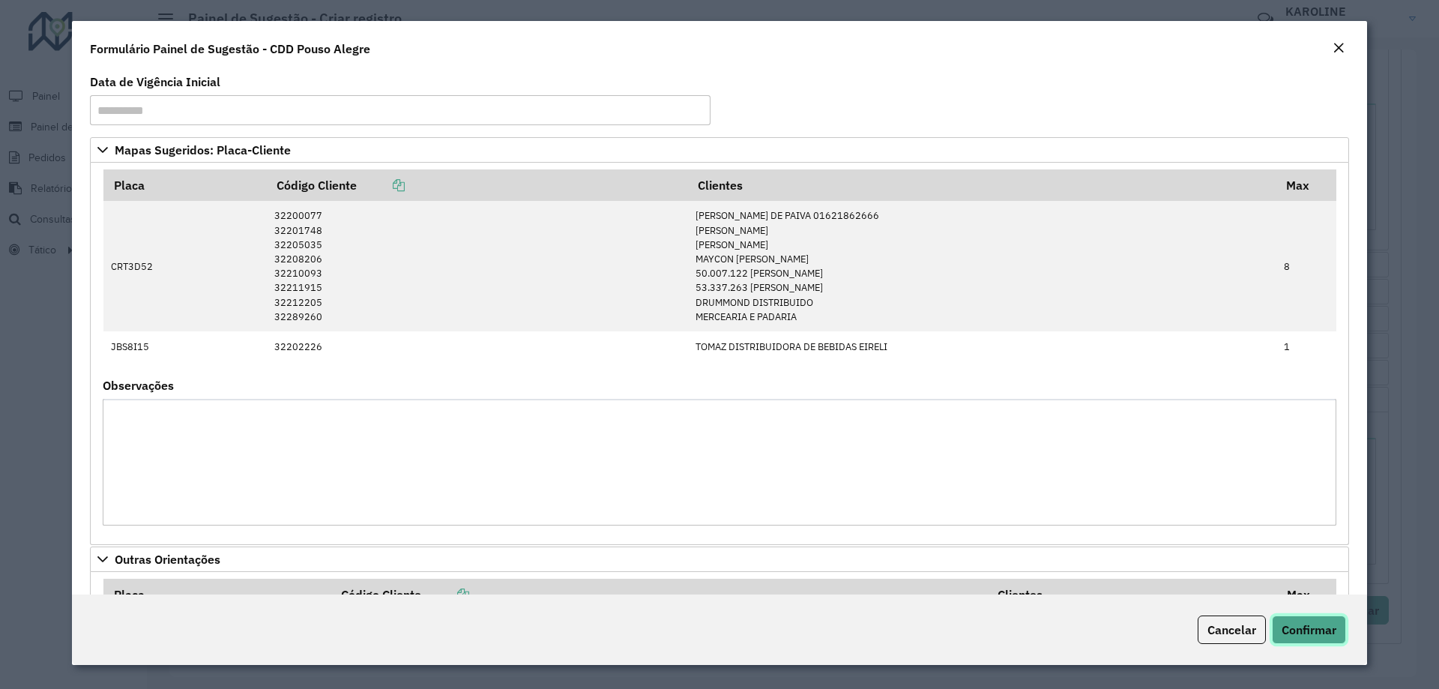
click at [1321, 631] on span "Confirmar" at bounding box center [1309, 629] width 55 height 15
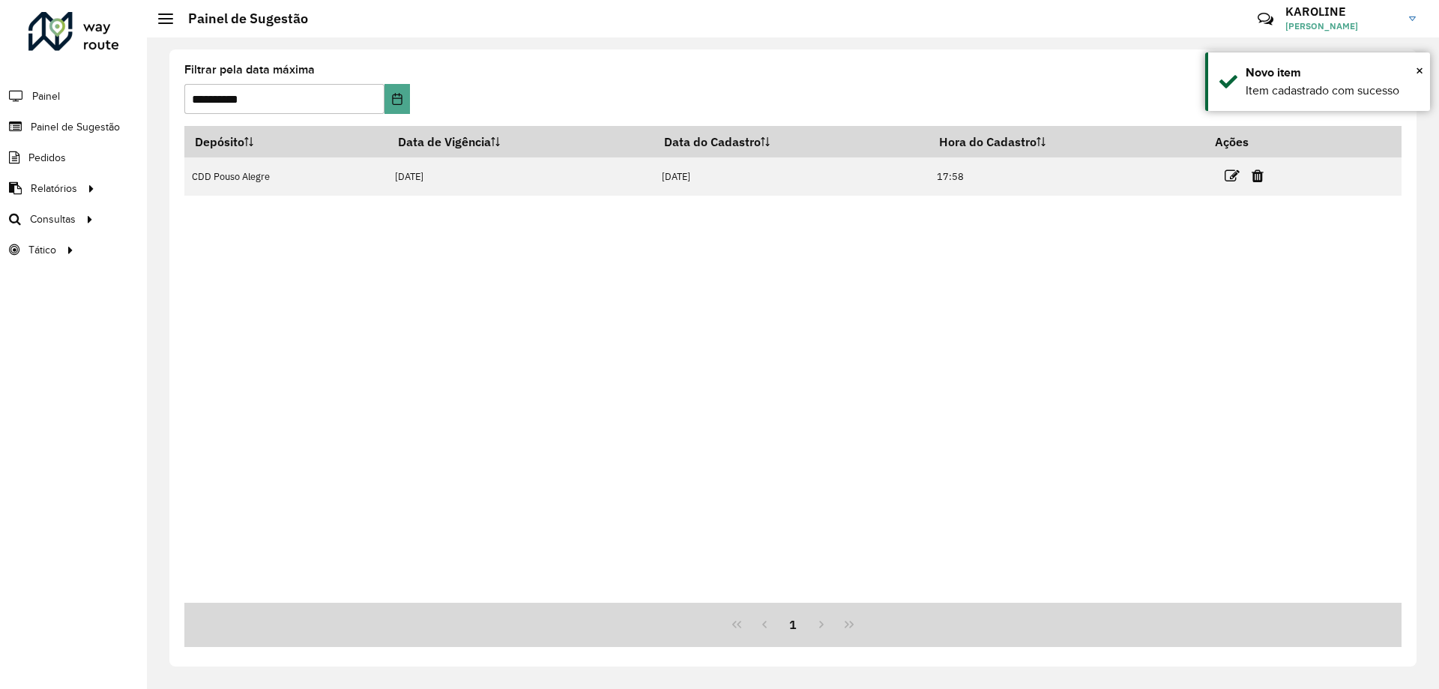
click at [980, 367] on div "Depósito Data de Vigência Data do Cadastro Hora do Cadastro Ações CDD Pouso Ale…" at bounding box center [793, 364] width 1218 height 477
